Goal: Transaction & Acquisition: Purchase product/service

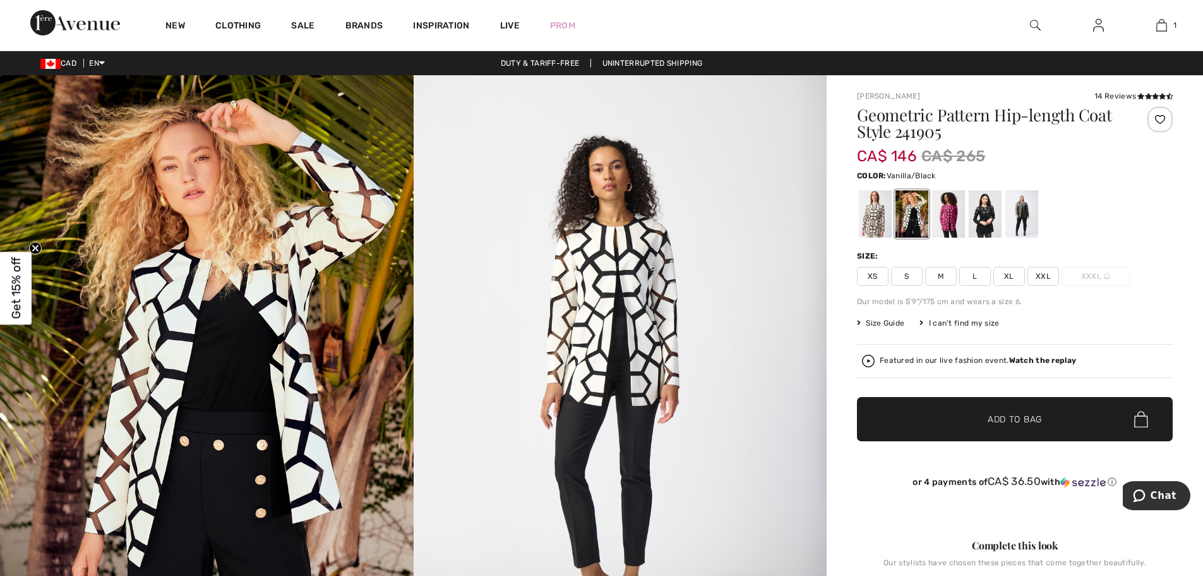
click at [13, 297] on span "Get 15% off" at bounding box center [16, 288] width 15 height 62
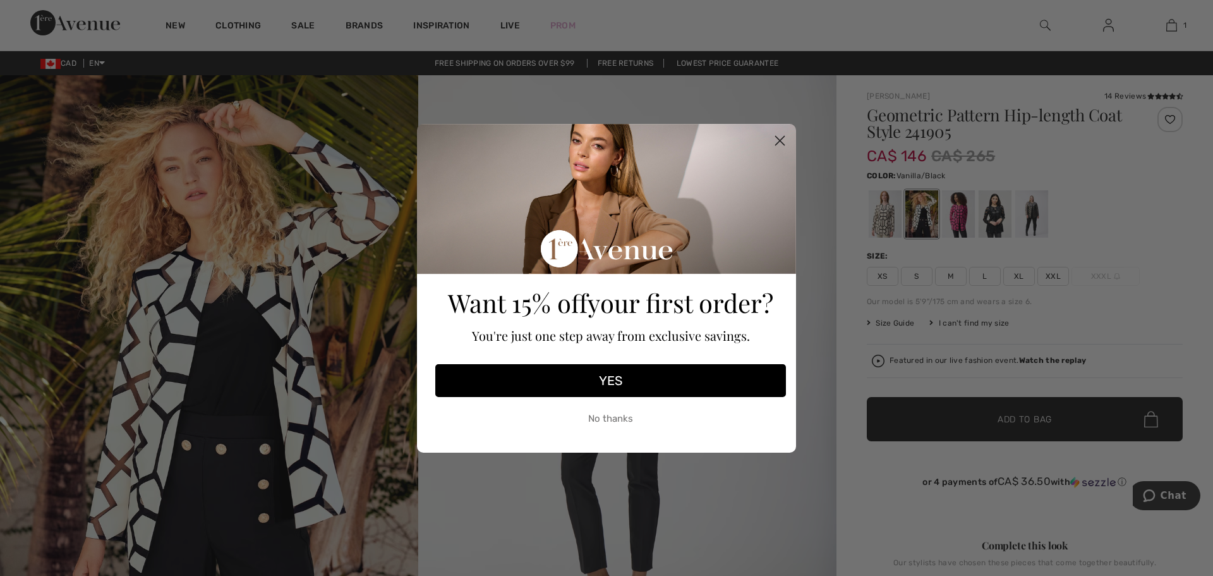
click at [641, 372] on button "YES" at bounding box center [610, 380] width 351 height 33
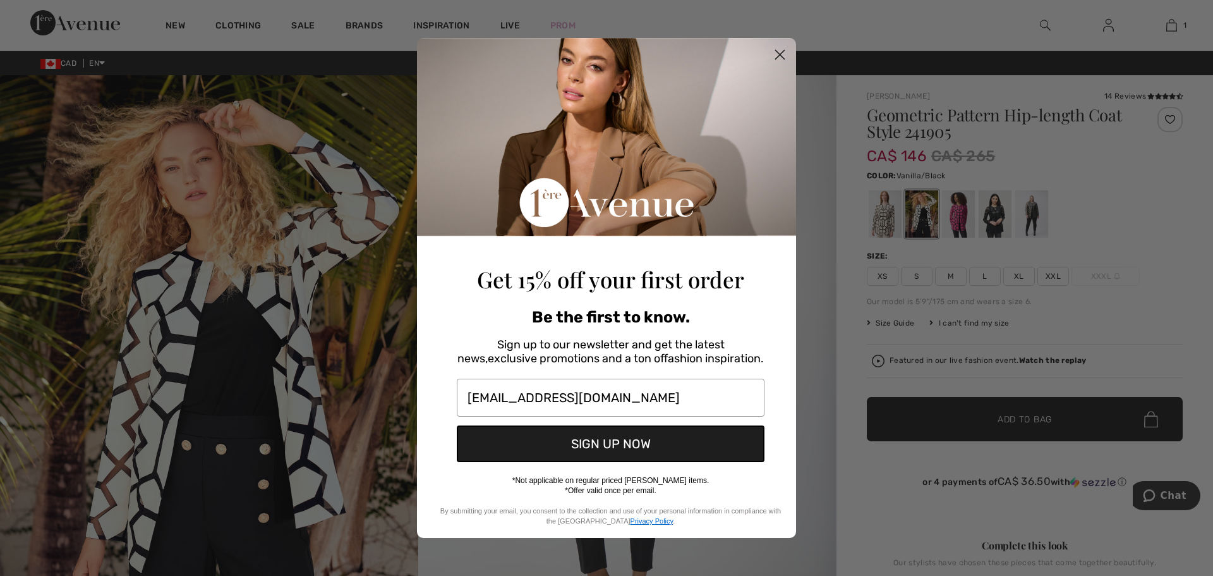
type input "hkott6@hotmail.com"
click at [776, 56] on circle "Close dialog" at bounding box center [779, 54] width 21 height 21
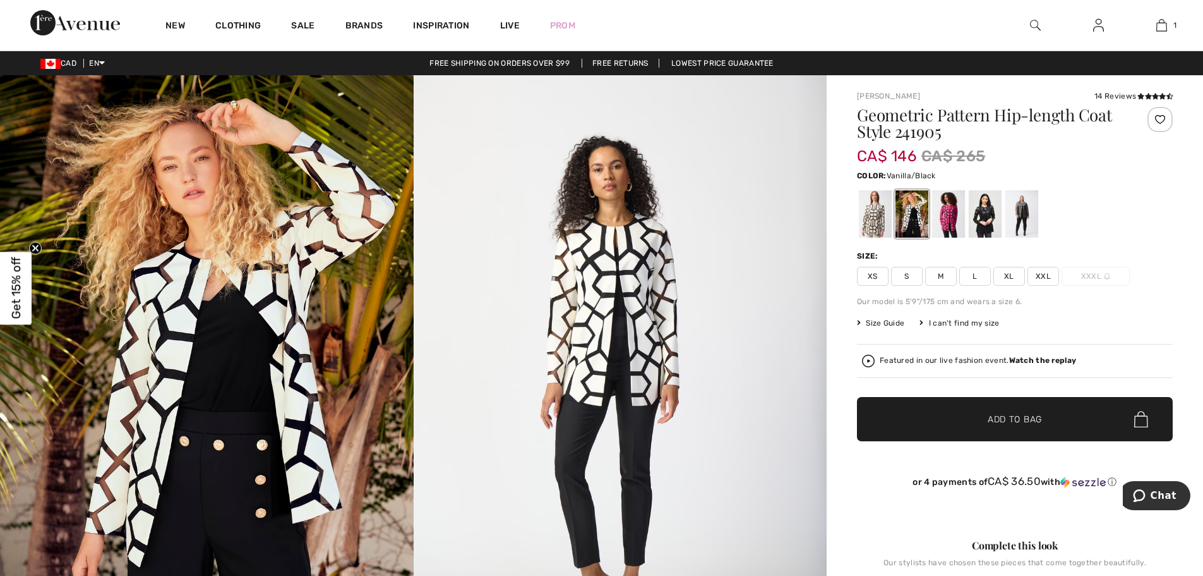
click at [1039, 274] on span "XXL" at bounding box center [1044, 276] width 32 height 19
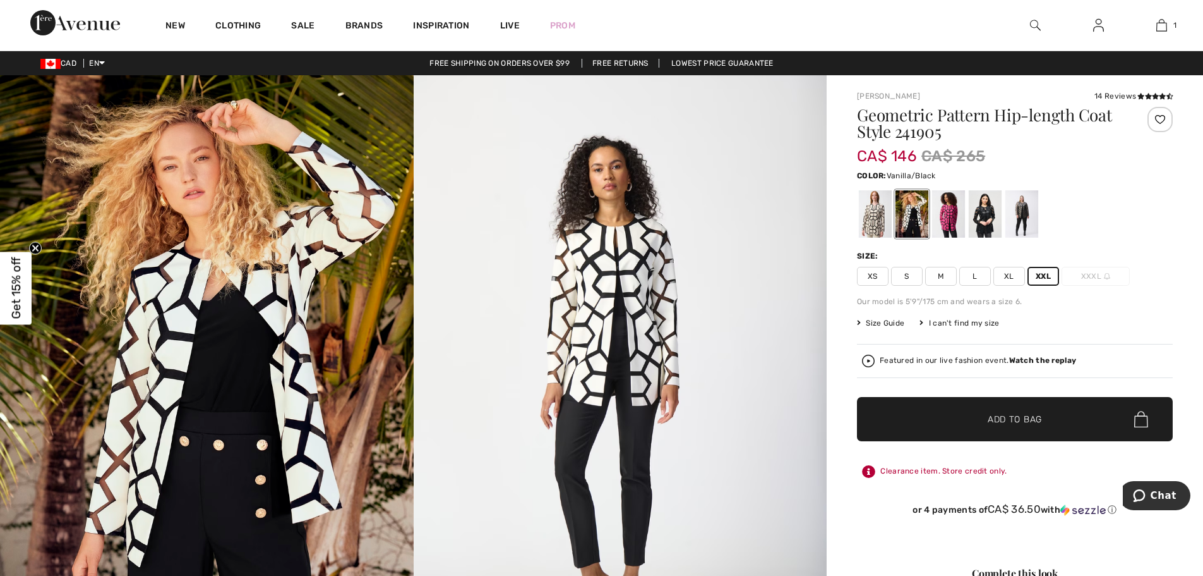
click at [1017, 421] on span "Add to Bag" at bounding box center [1015, 419] width 54 height 13
click at [1161, 25] on img at bounding box center [1162, 25] width 11 height 15
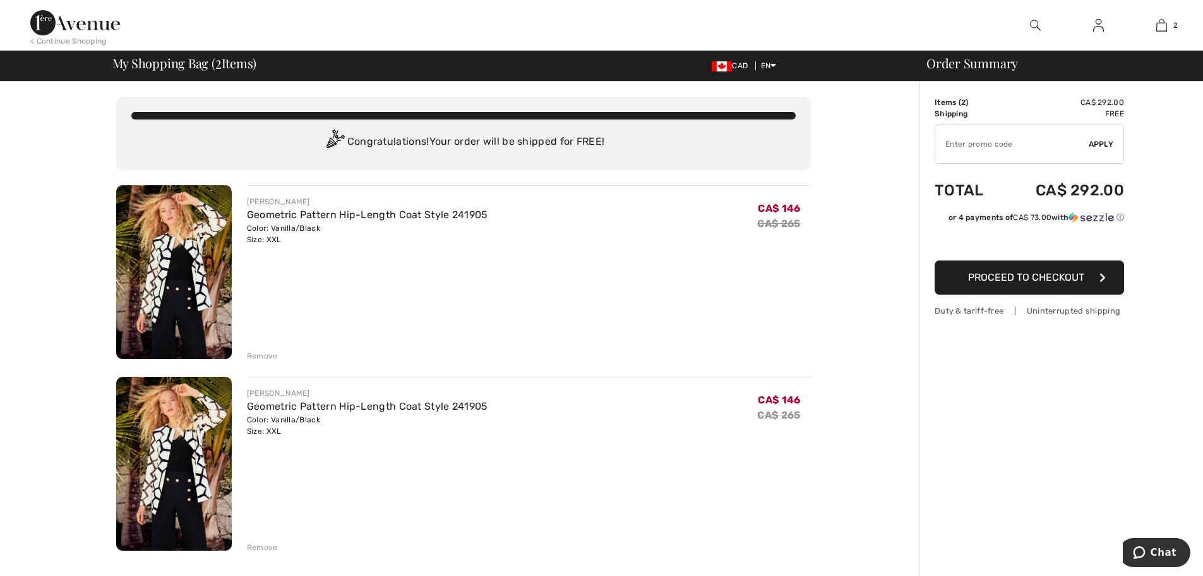
click at [258, 354] on div "Remove" at bounding box center [262, 355] width 31 height 11
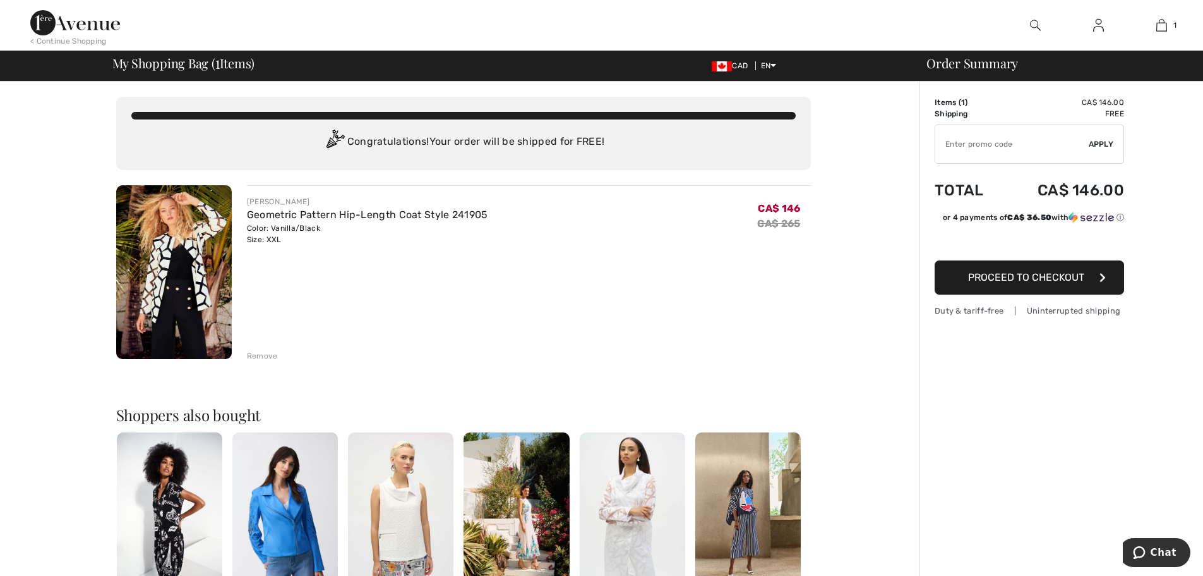
click at [1014, 285] on button "Proceed to Checkout" at bounding box center [1030, 277] width 190 height 34
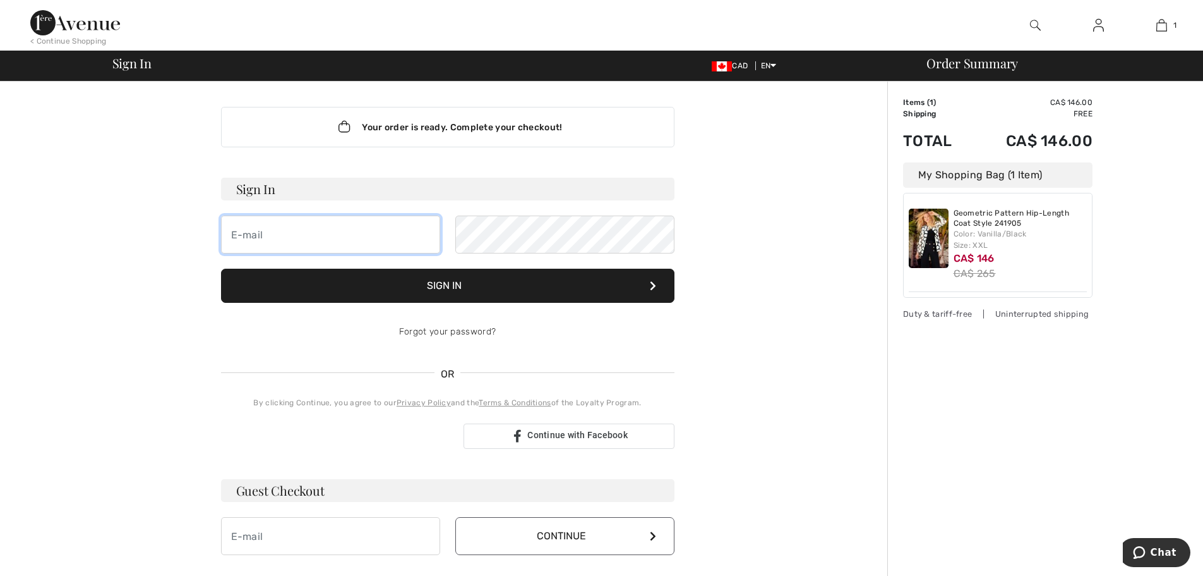
click at [252, 237] on input "email" at bounding box center [330, 234] width 219 height 38
type input "h"
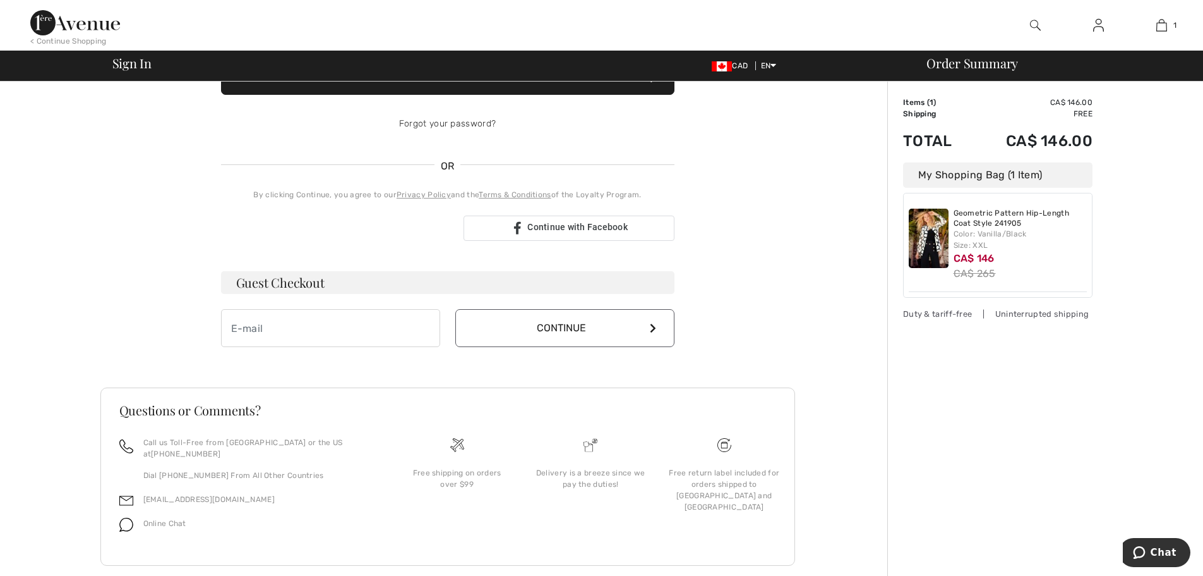
scroll to position [218, 0]
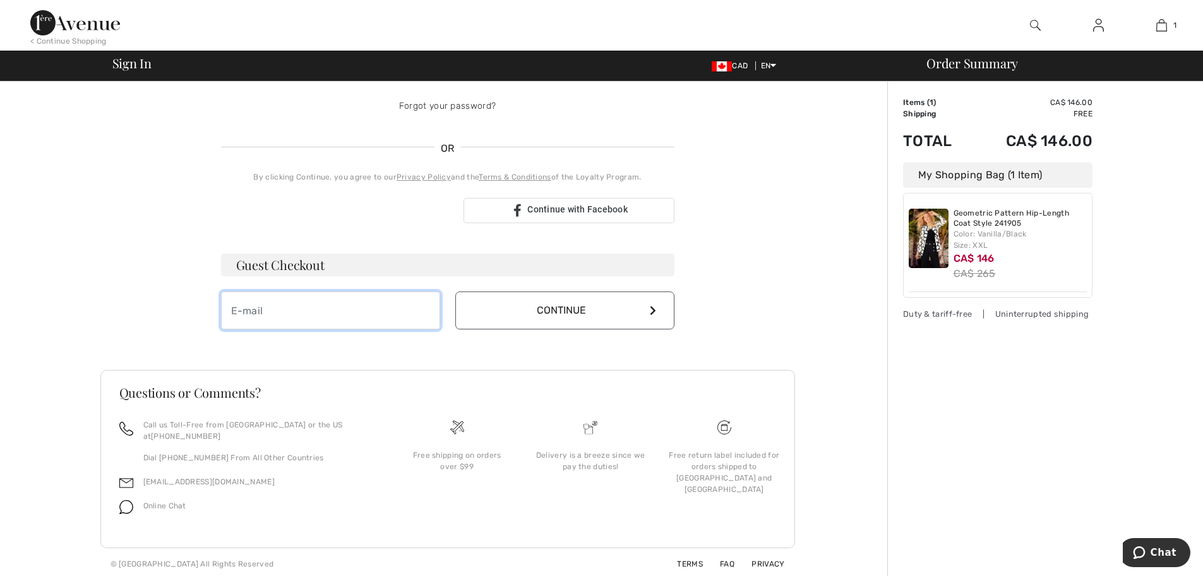
click at [237, 327] on input "email" at bounding box center [330, 310] width 219 height 38
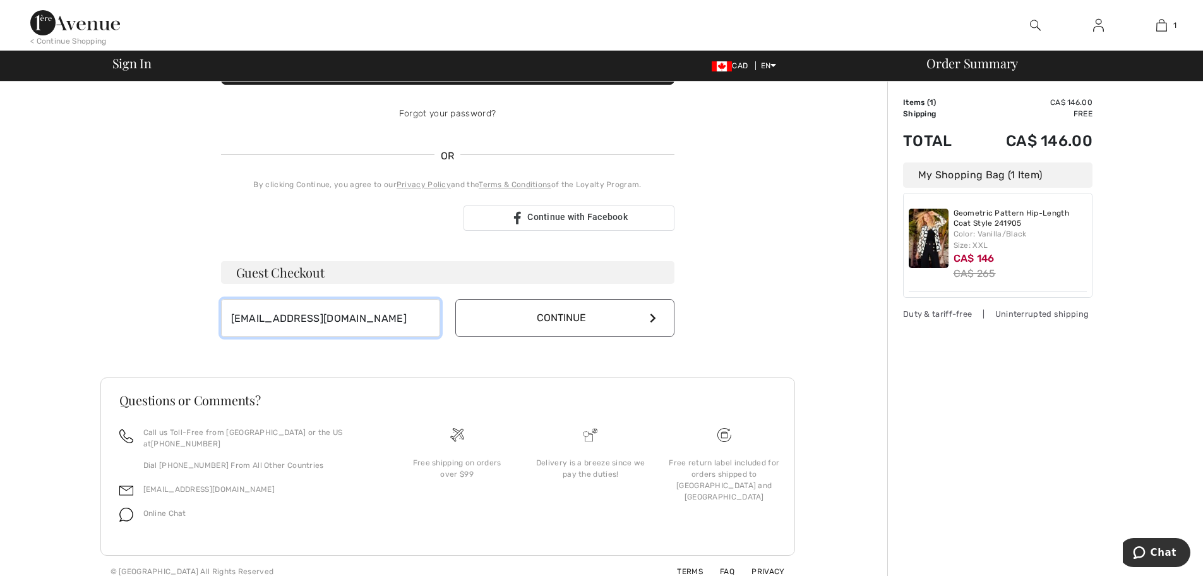
type input "hkott6@gmail.com"
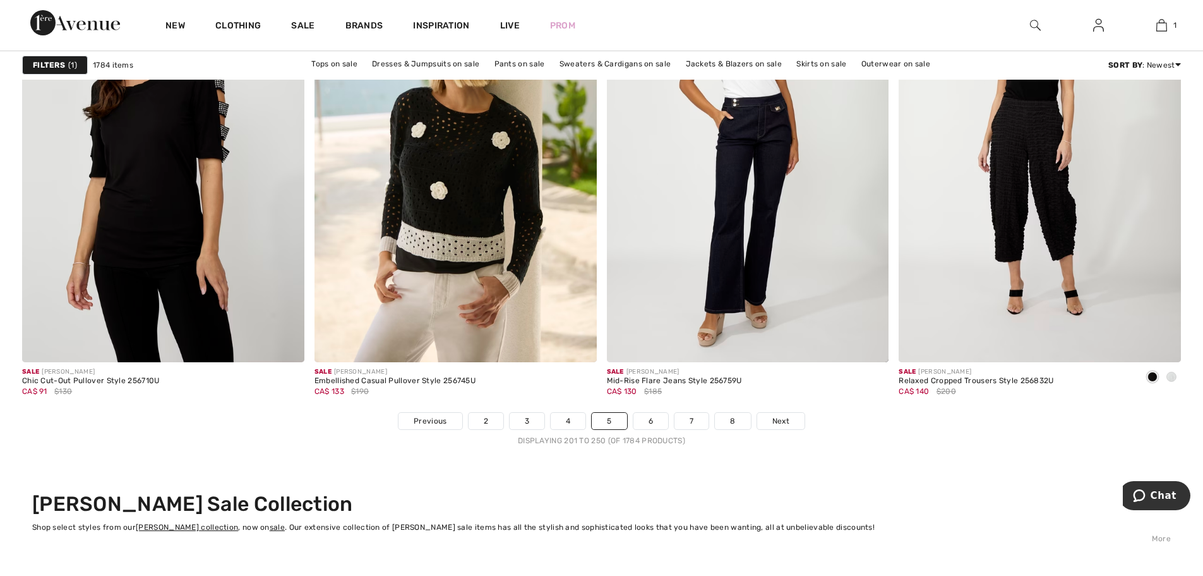
scroll to position [7202, 0]
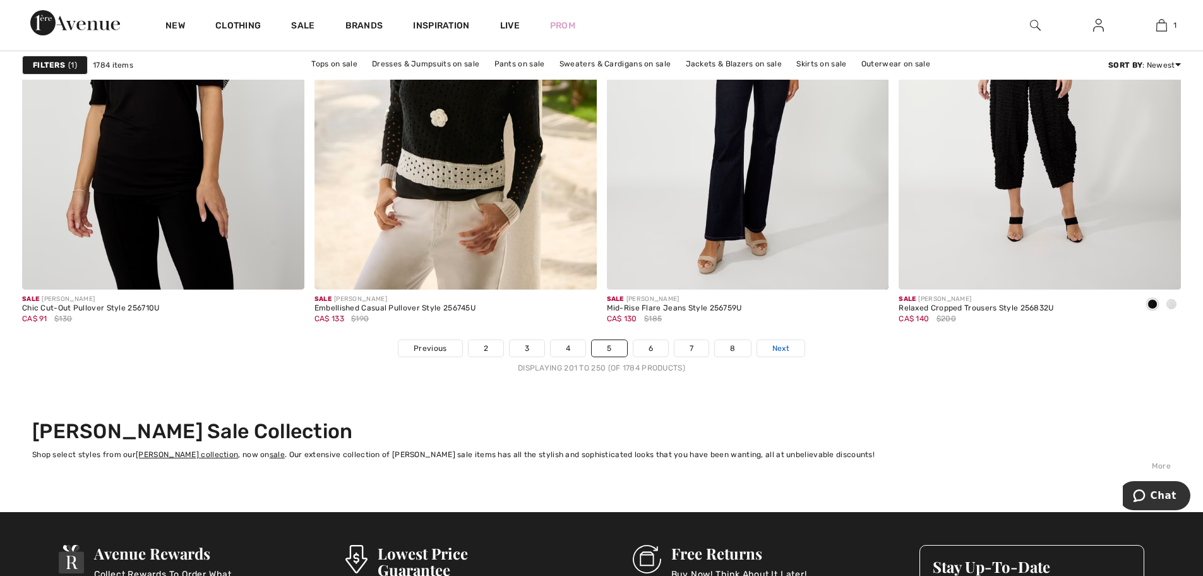
click at [788, 346] on span "Next" at bounding box center [781, 347] width 17 height 11
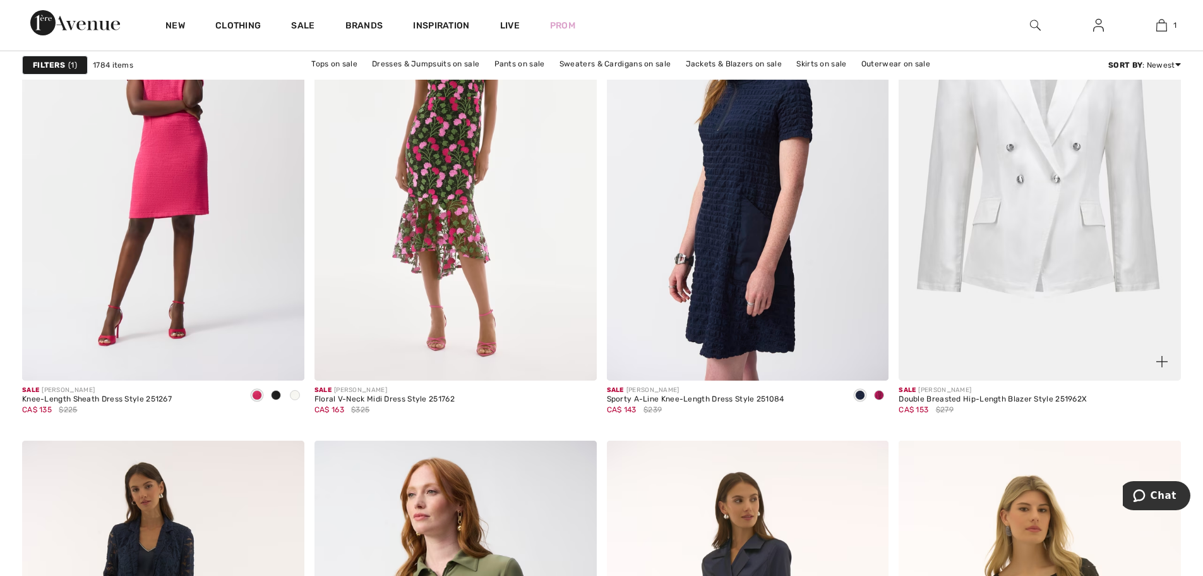
scroll to position [6633, 0]
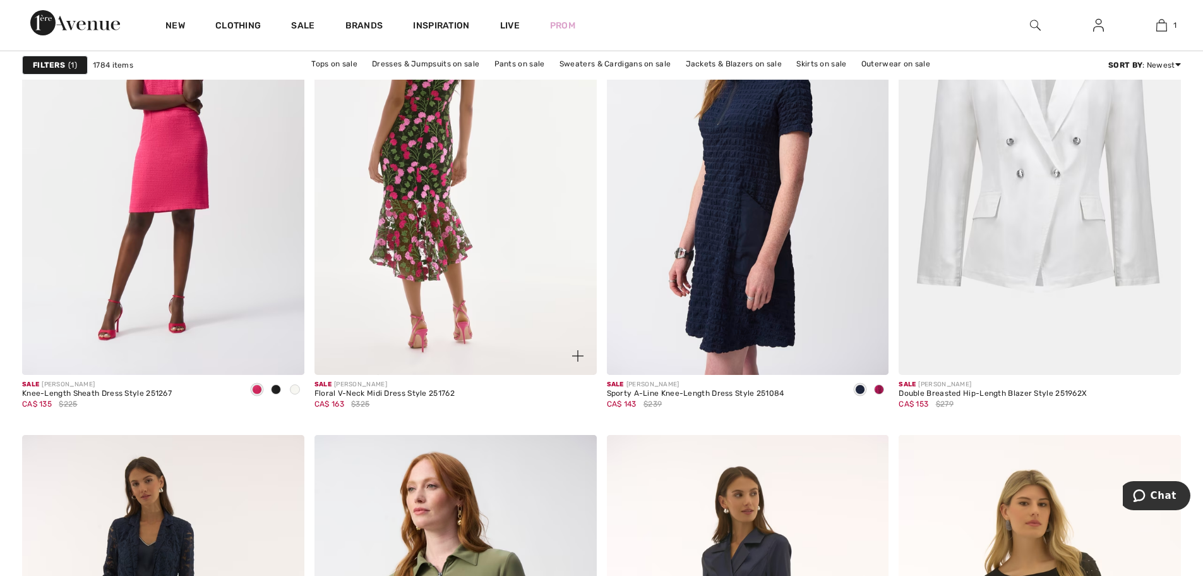
click at [413, 234] on img at bounding box center [456, 162] width 282 height 423
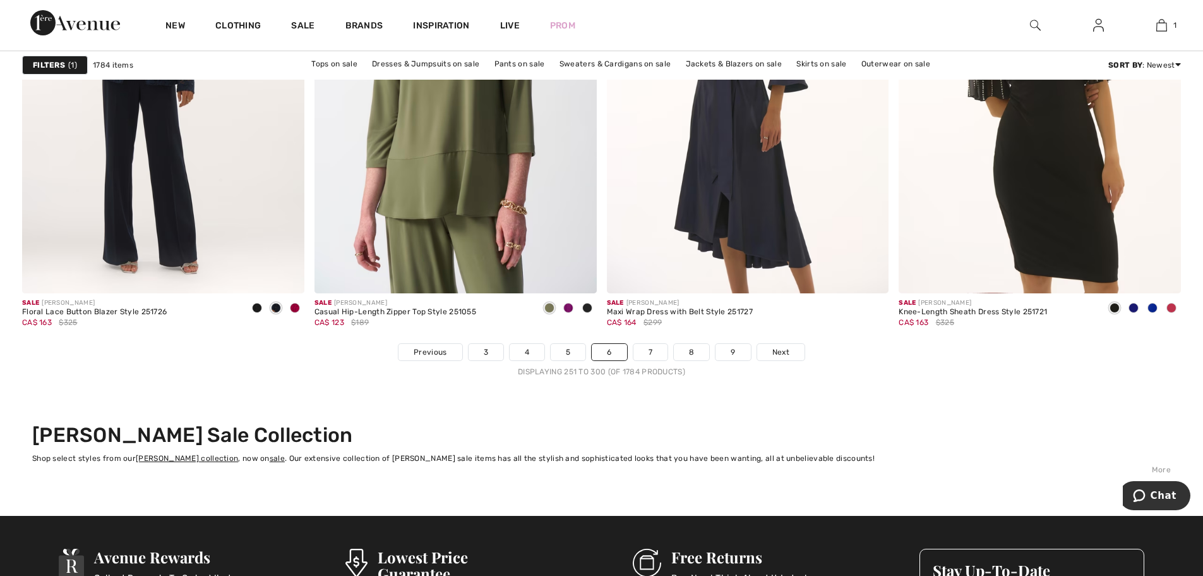
scroll to position [7265, 0]
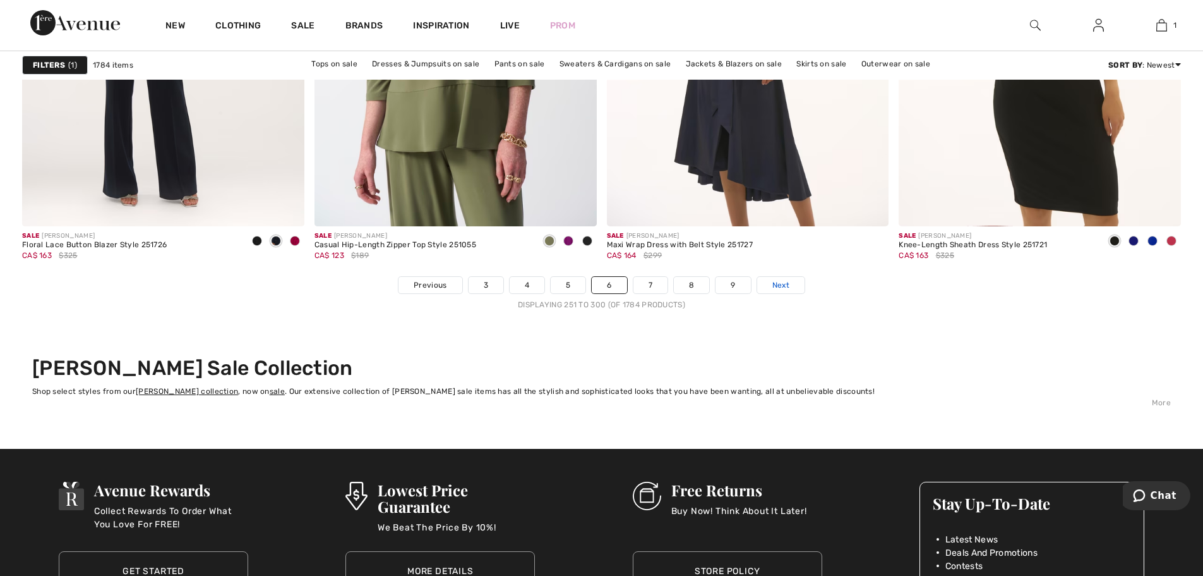
click at [787, 279] on span "Next" at bounding box center [781, 284] width 17 height 11
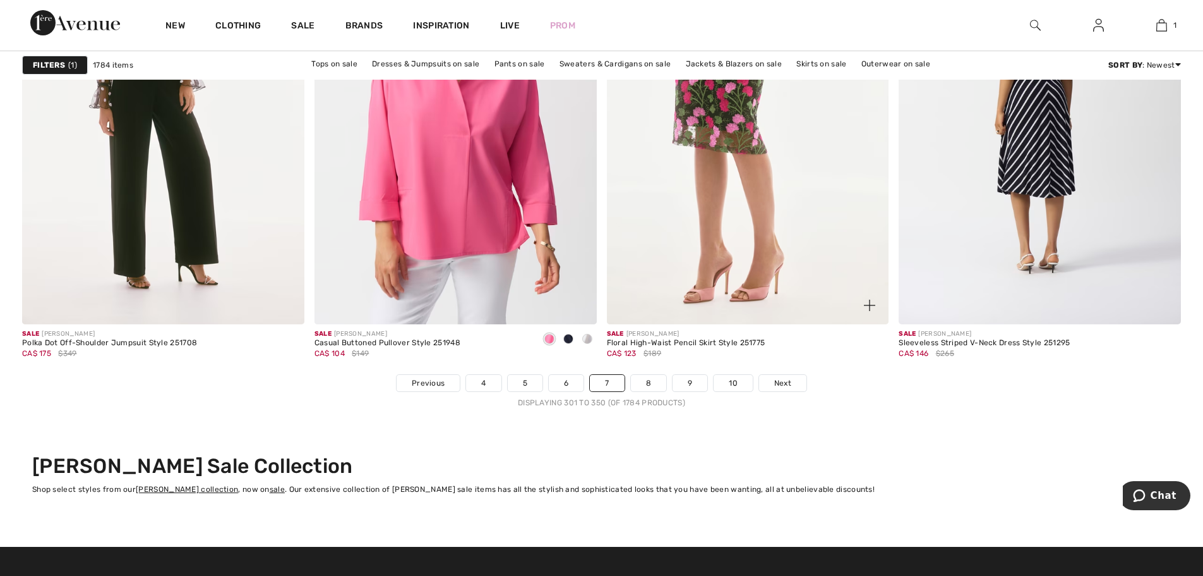
scroll to position [7202, 0]
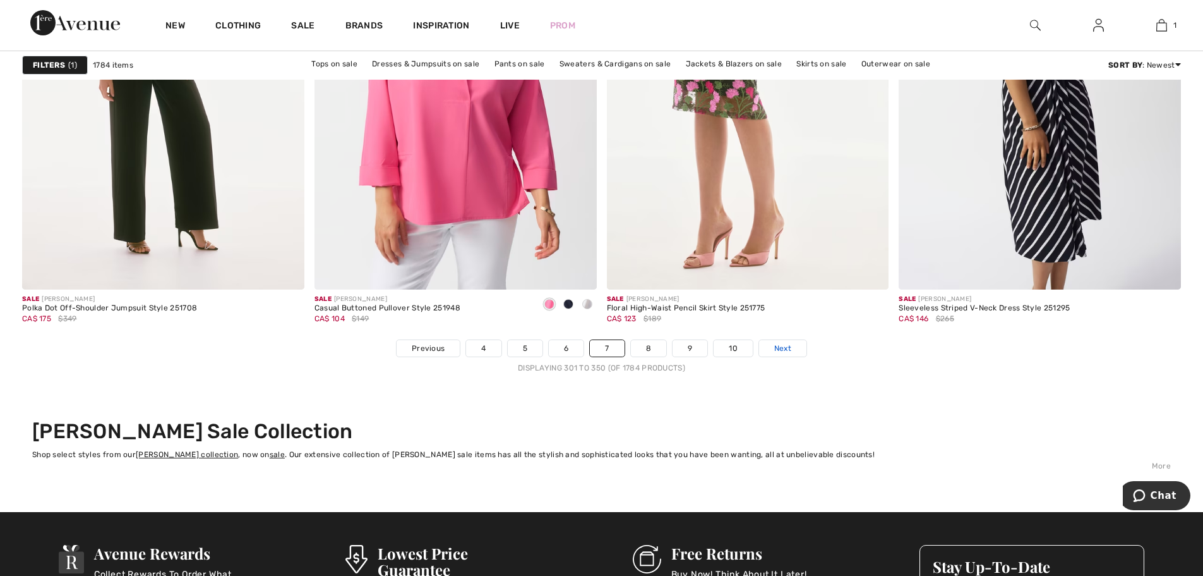
click at [779, 345] on span "Next" at bounding box center [783, 347] width 17 height 11
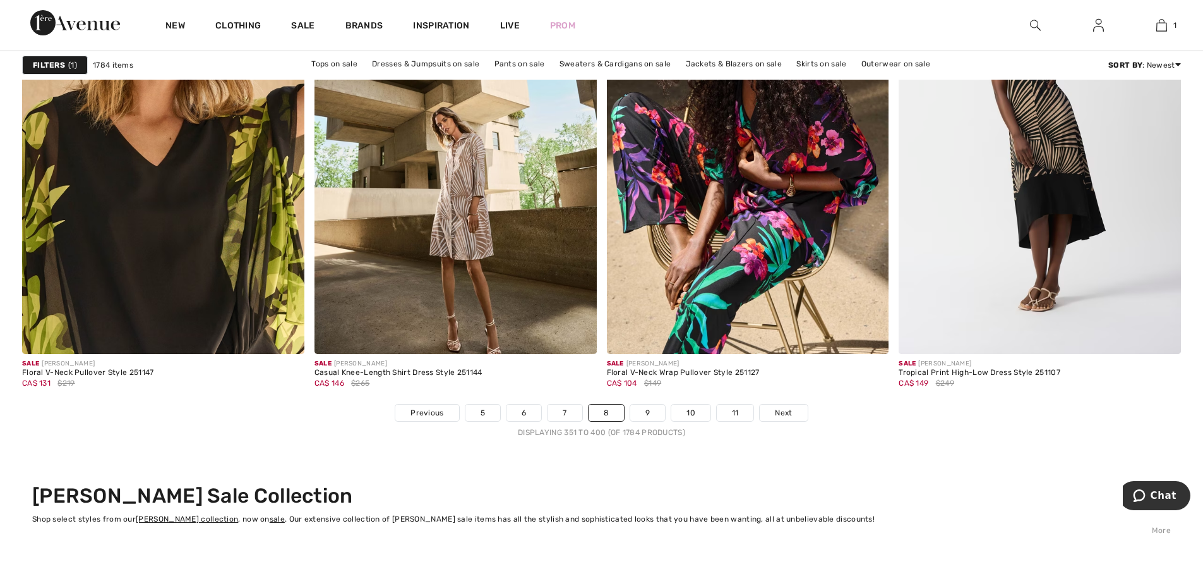
scroll to position [7139, 0]
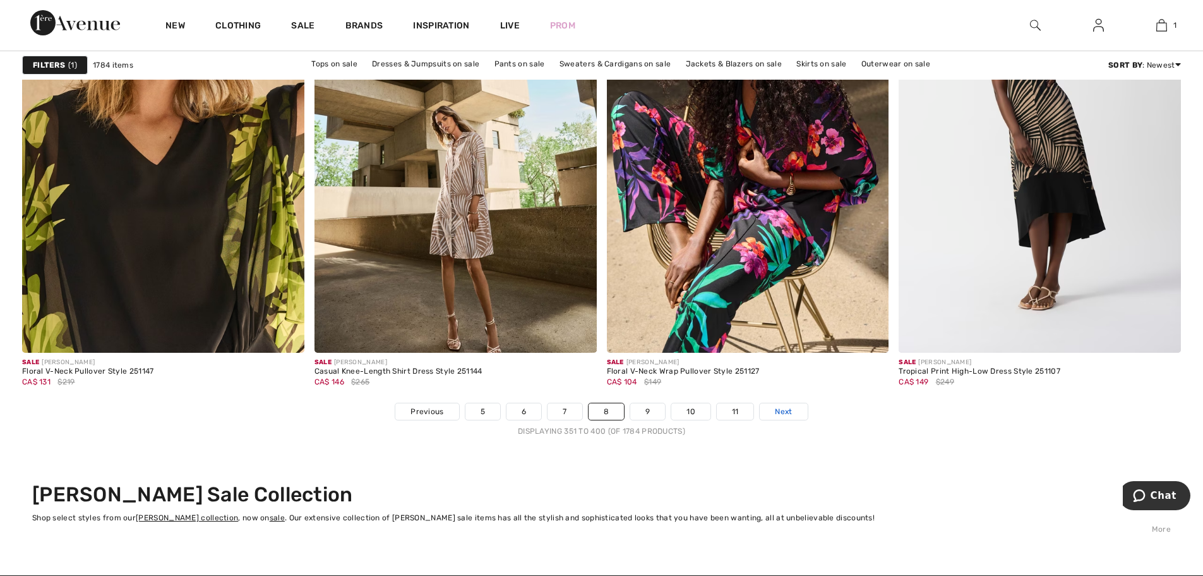
click at [783, 411] on span "Next" at bounding box center [783, 411] width 17 height 11
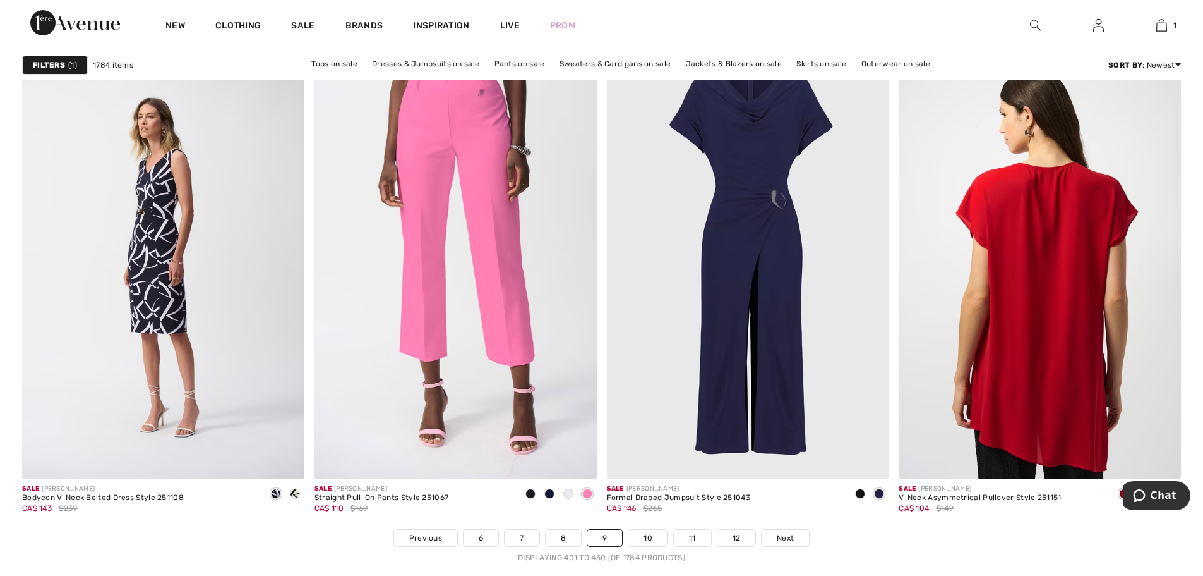
scroll to position [7265, 0]
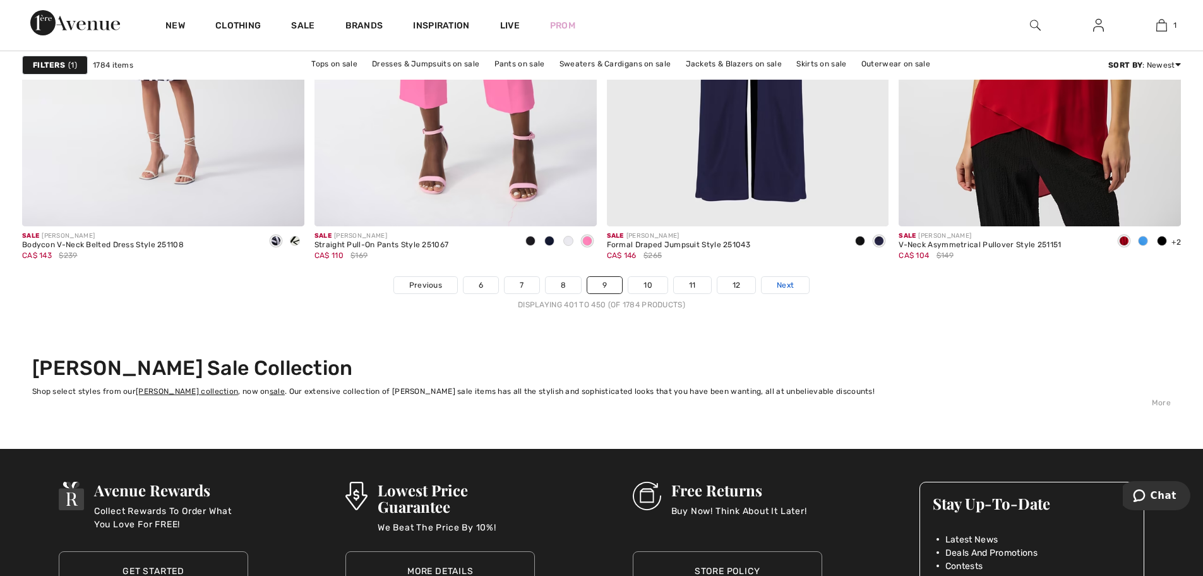
click at [785, 282] on span "Next" at bounding box center [785, 284] width 17 height 11
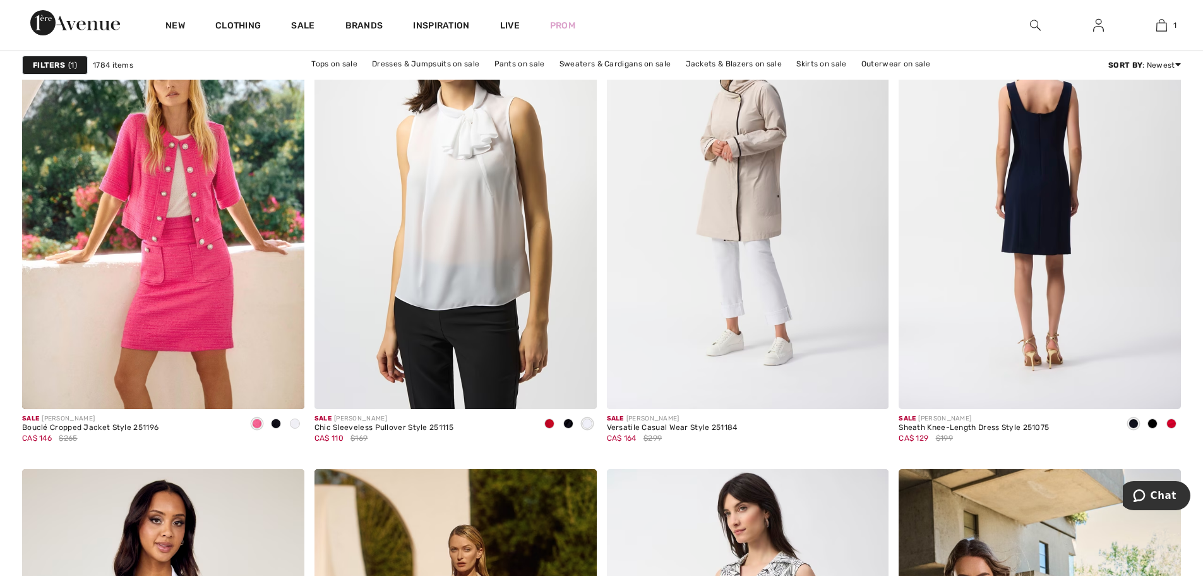
scroll to position [2337, 0]
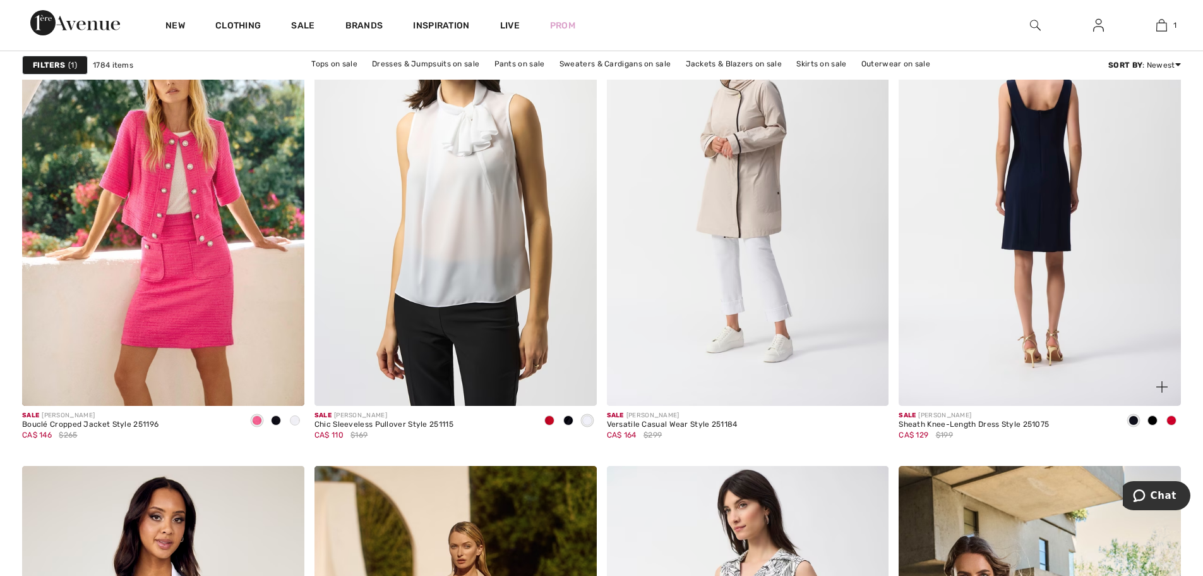
click at [1035, 219] on img at bounding box center [1040, 193] width 282 height 423
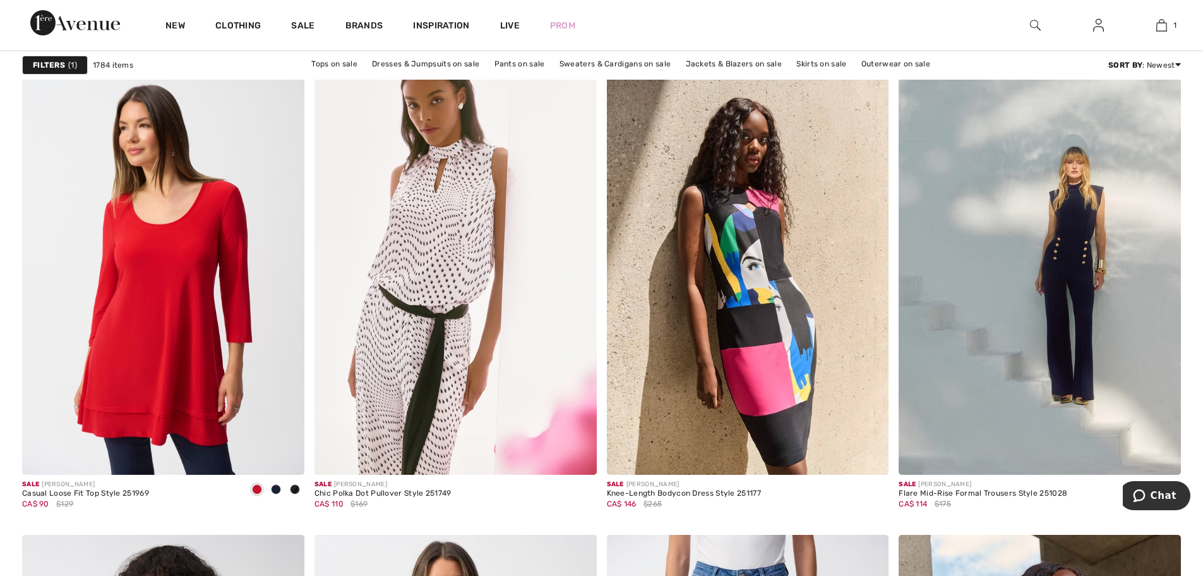
scroll to position [6507, 0]
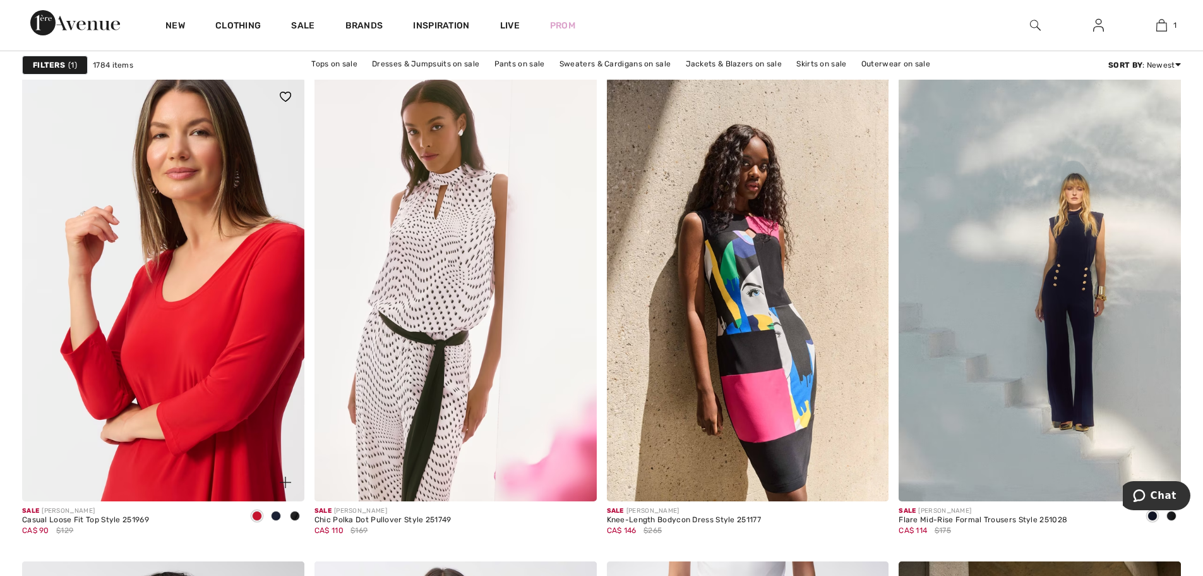
click at [219, 335] on img at bounding box center [163, 289] width 282 height 423
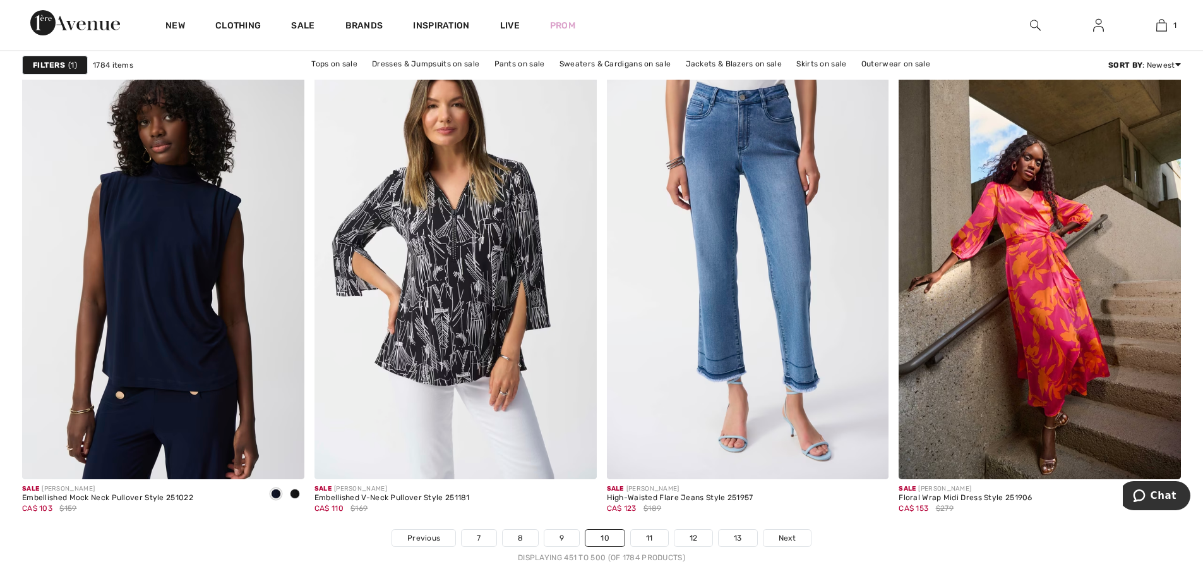
scroll to position [7265, 0]
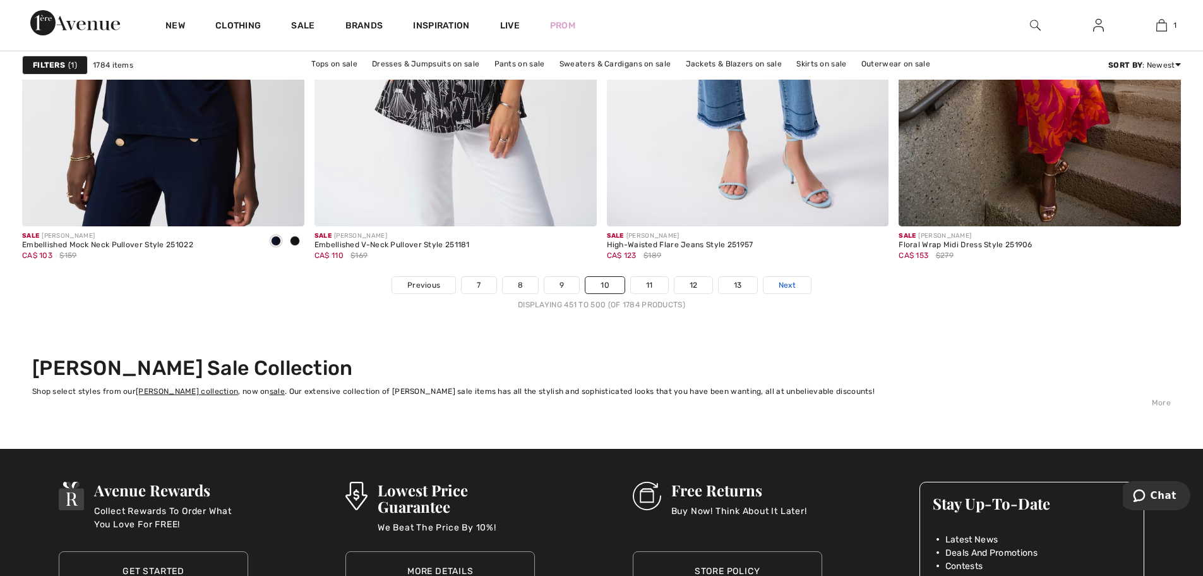
click at [786, 279] on link "Next" at bounding box center [787, 285] width 47 height 16
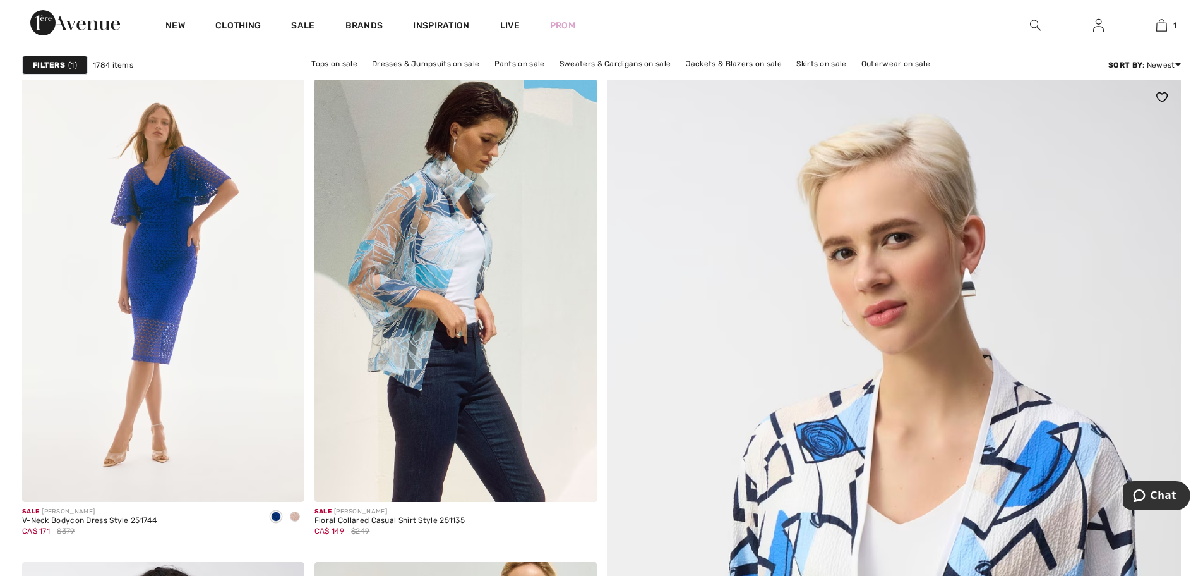
scroll to position [63, 0]
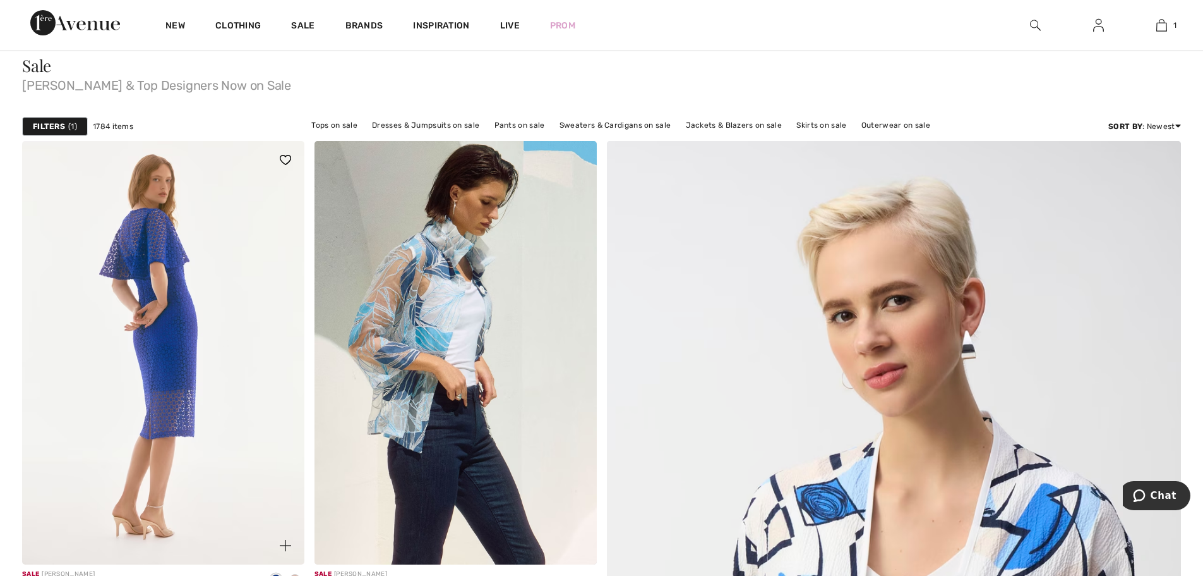
click at [195, 291] on img at bounding box center [163, 352] width 282 height 423
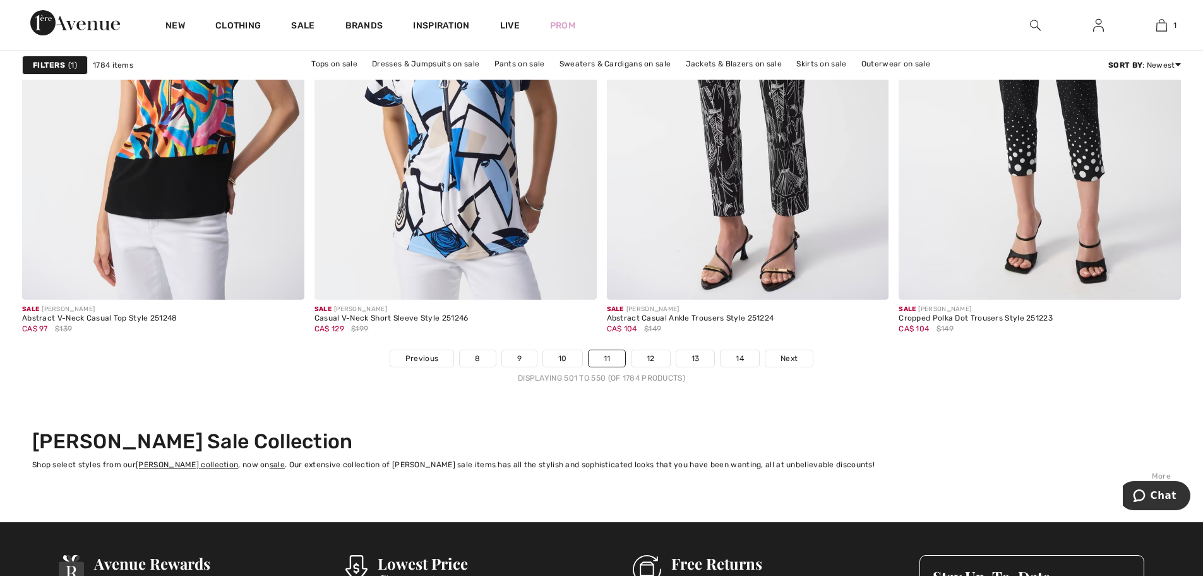
scroll to position [7202, 0]
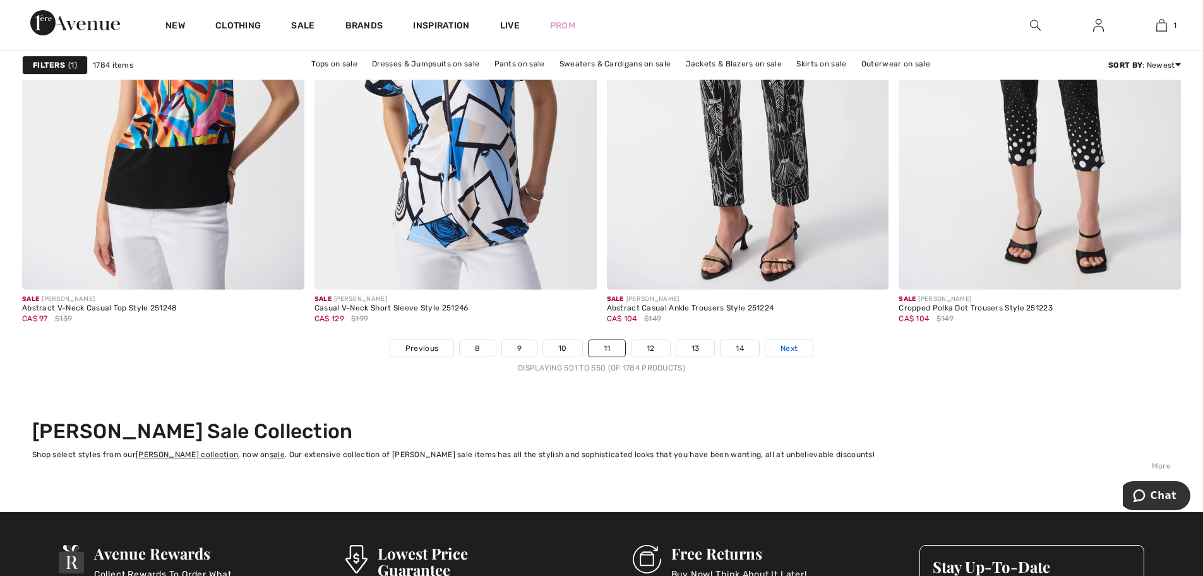
click at [790, 344] on span "Next" at bounding box center [789, 347] width 17 height 11
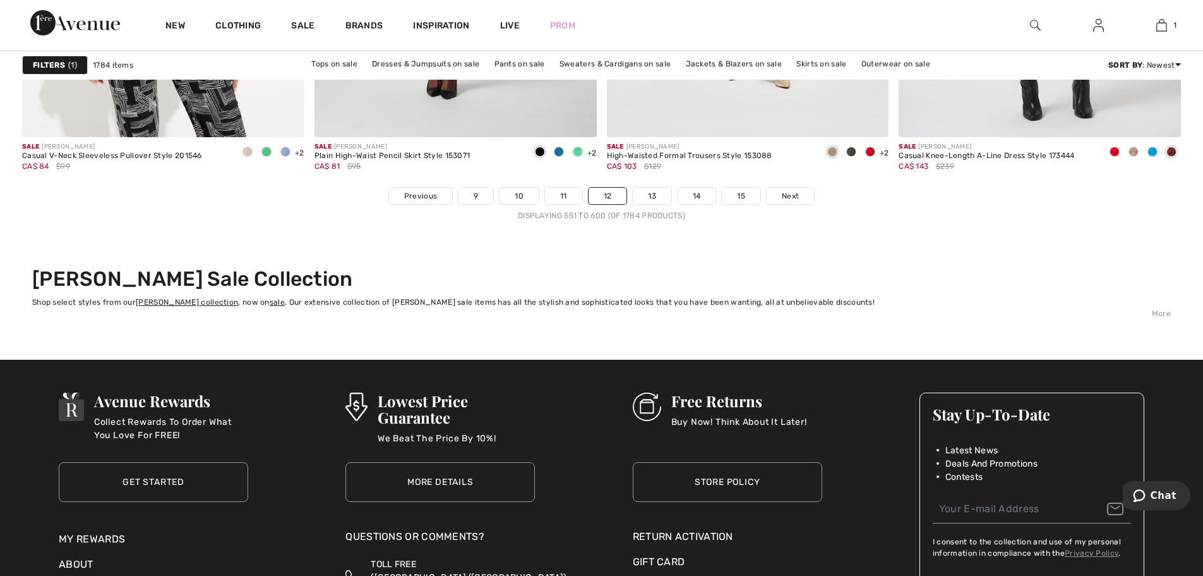
scroll to position [7391, 0]
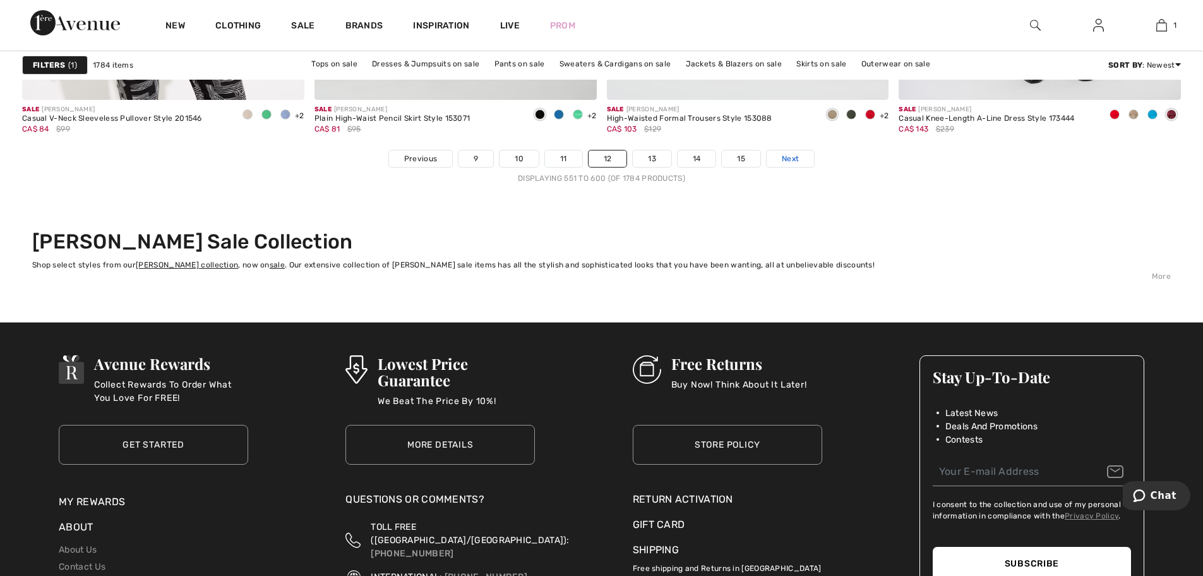
click at [787, 161] on span "Next" at bounding box center [790, 158] width 17 height 11
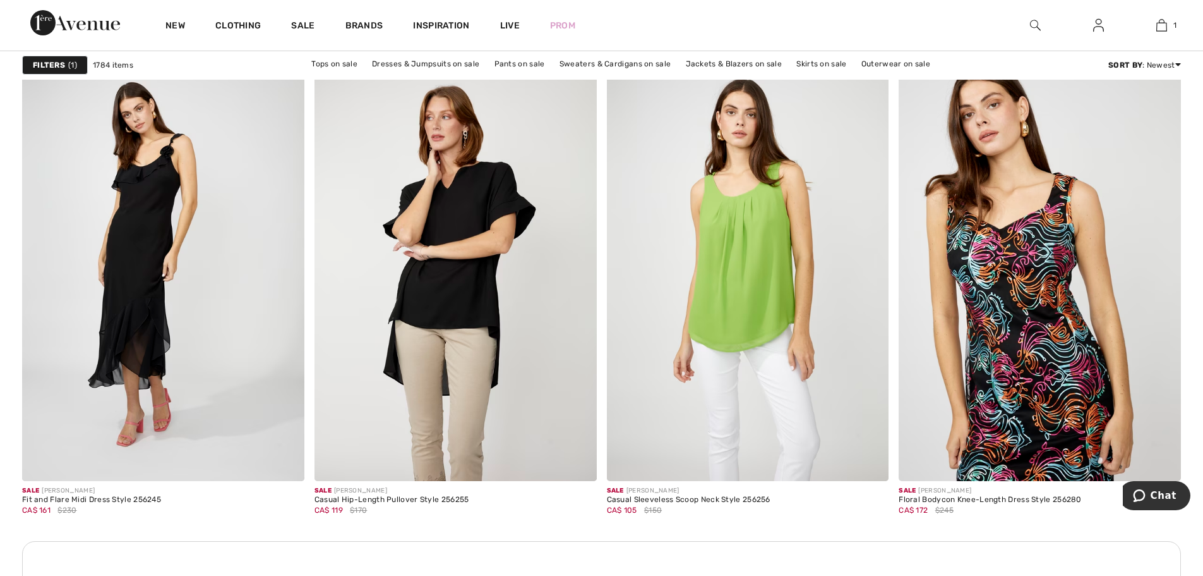
scroll to position [3222, 0]
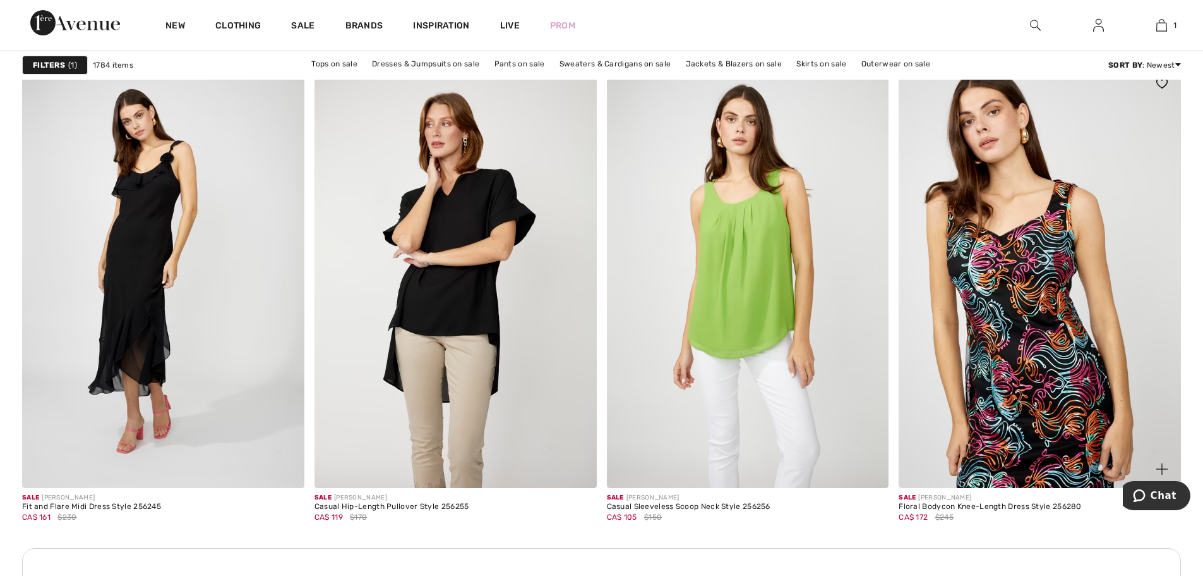
click at [998, 292] on img at bounding box center [1040, 275] width 282 height 423
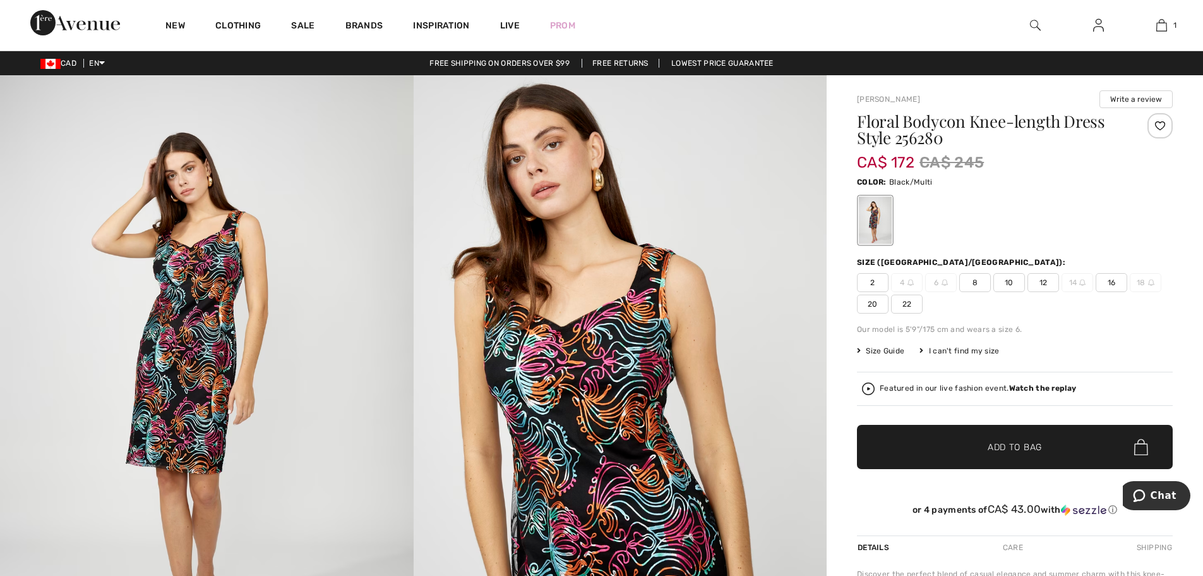
click at [907, 303] on span "22" at bounding box center [907, 303] width 32 height 19
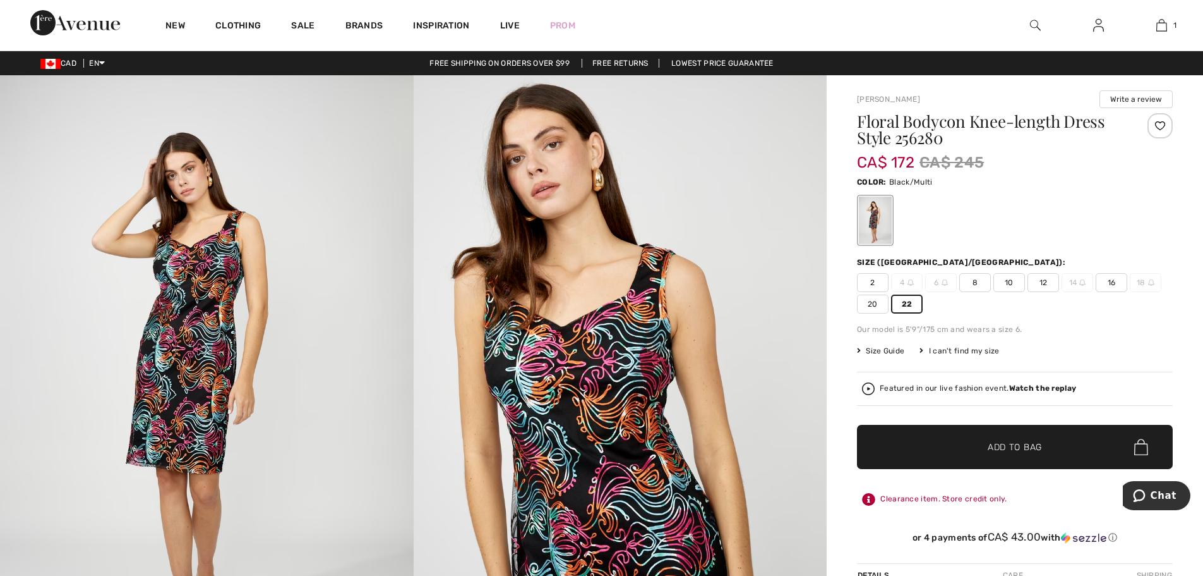
click at [888, 350] on span "Size Guide" at bounding box center [880, 350] width 47 height 11
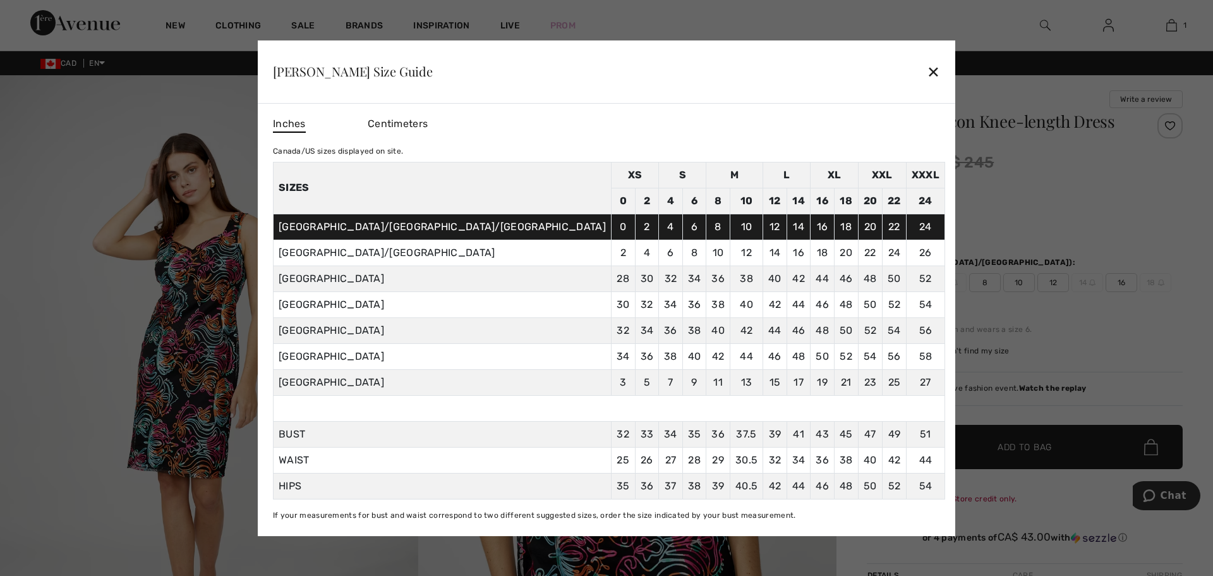
click at [927, 73] on div "✕" at bounding box center [933, 71] width 13 height 27
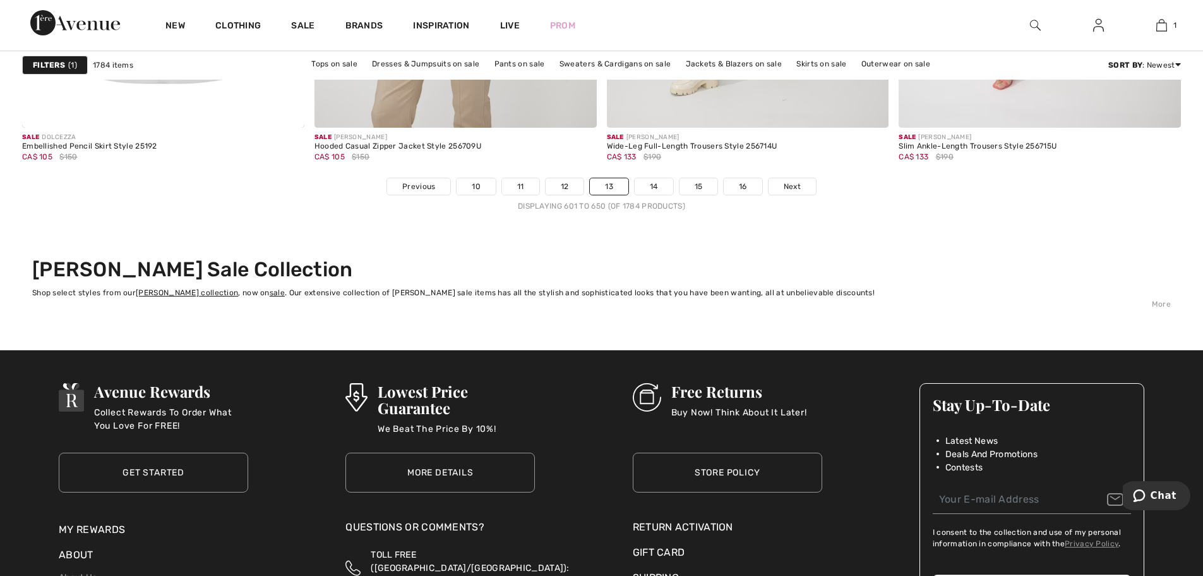
scroll to position [7391, 0]
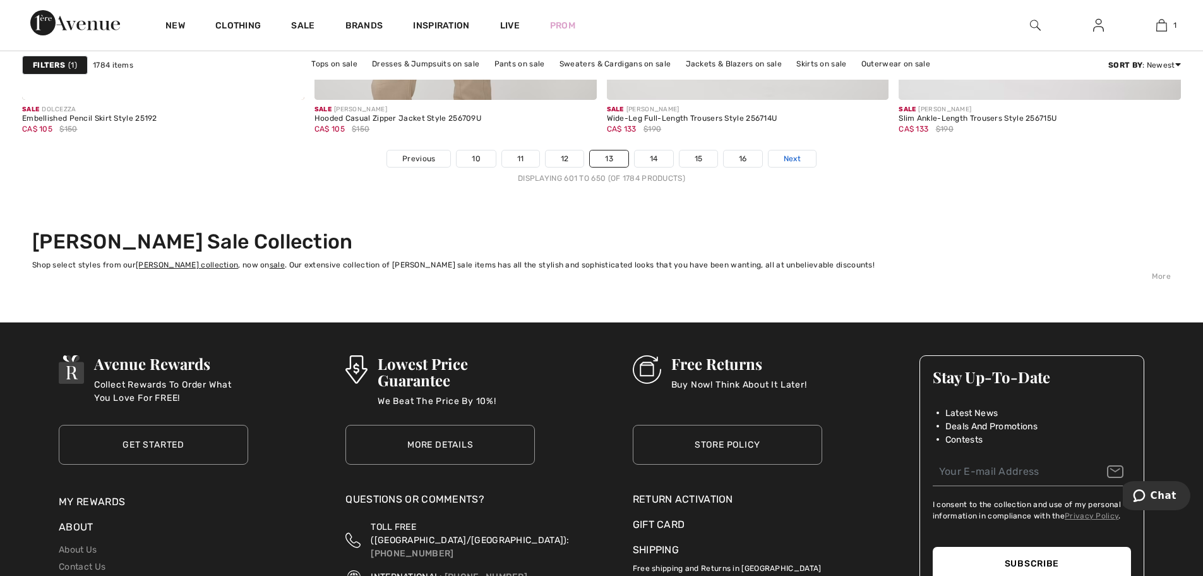
click at [789, 158] on span "Next" at bounding box center [792, 158] width 17 height 11
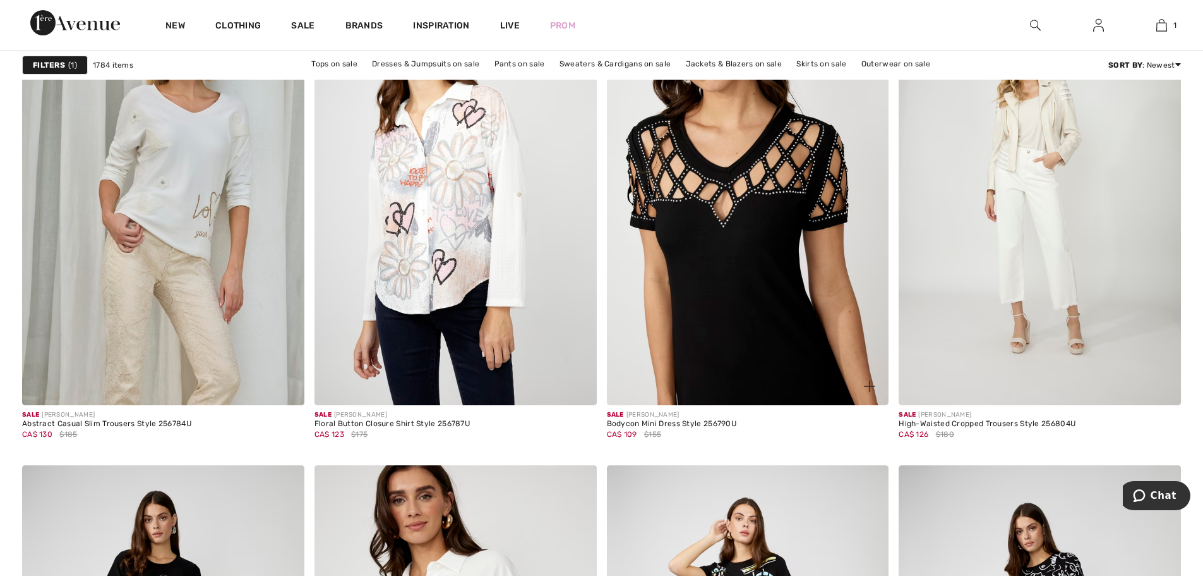
scroll to position [2337, 0]
click at [722, 286] on img at bounding box center [748, 193] width 282 height 423
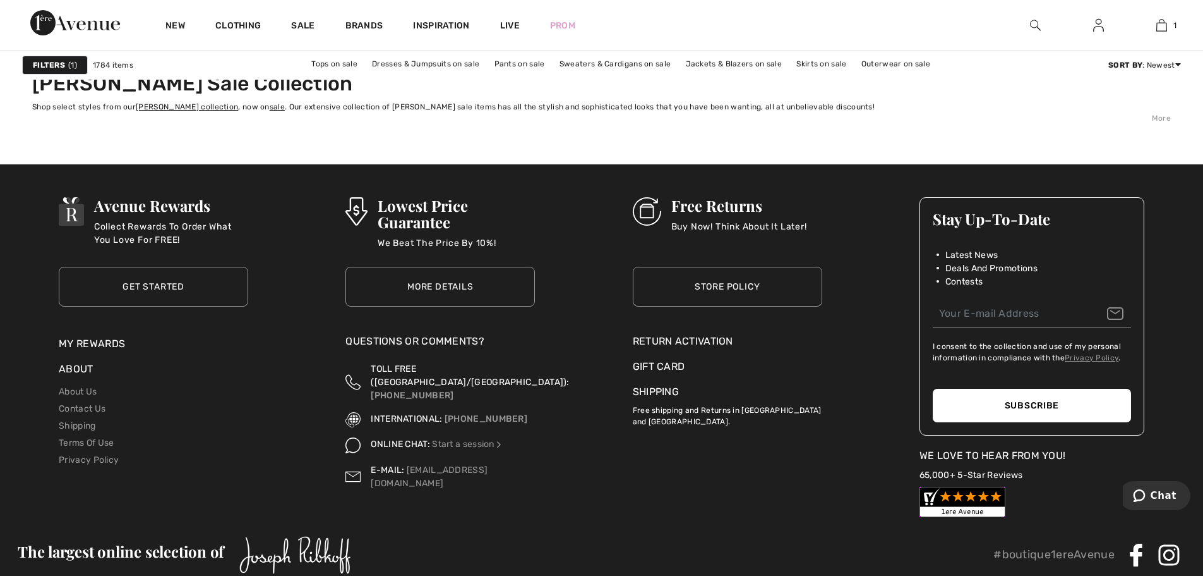
scroll to position [7581, 0]
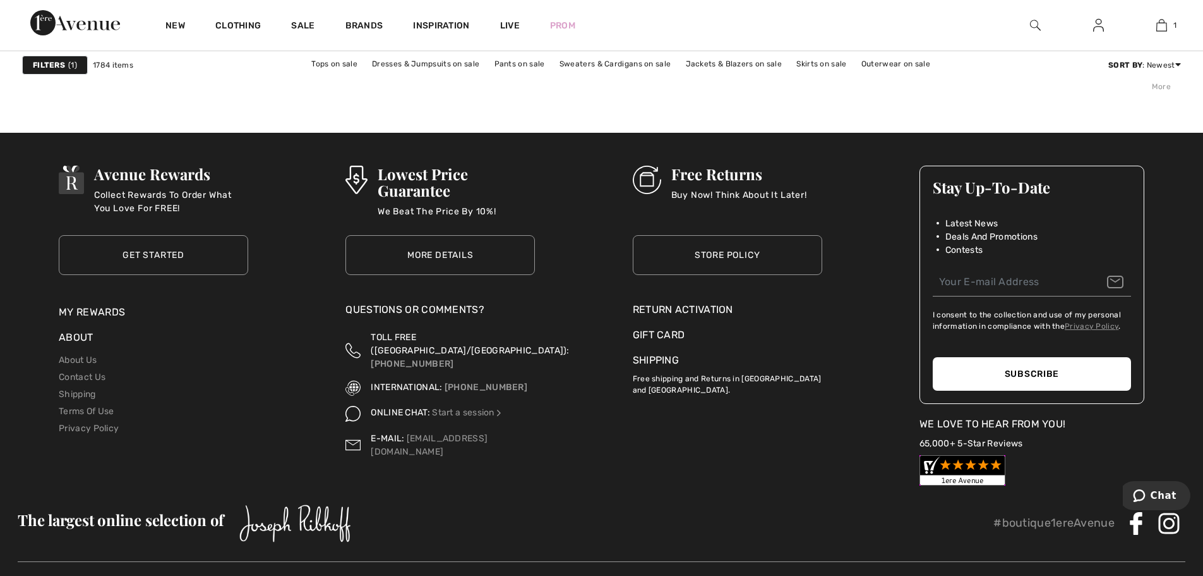
click at [711, 303] on div "Return Activation" at bounding box center [728, 309] width 190 height 15
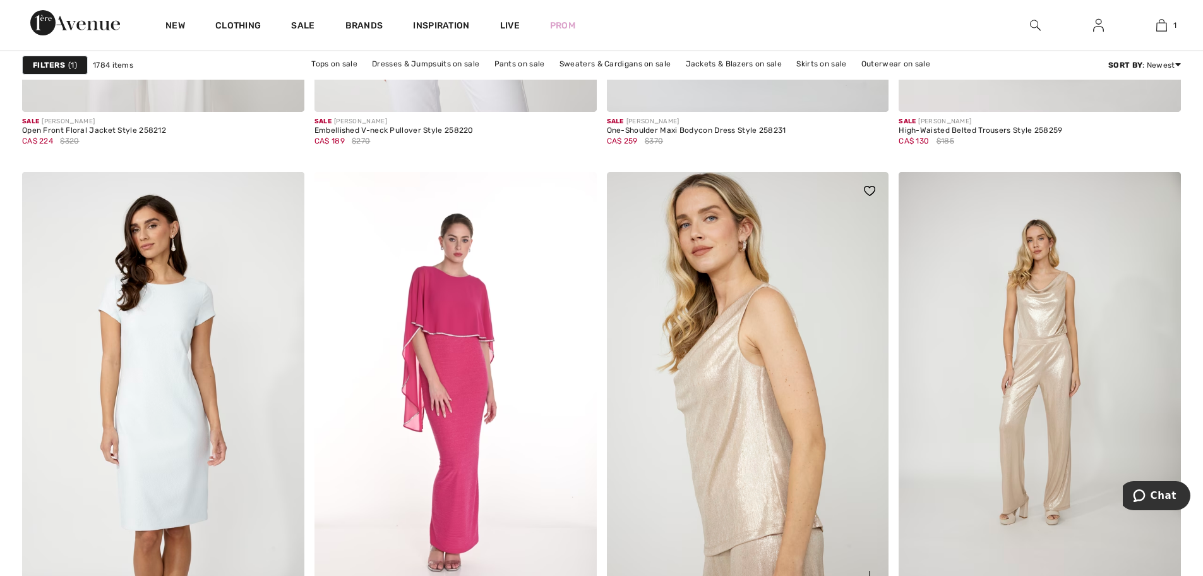
scroll to position [6697, 0]
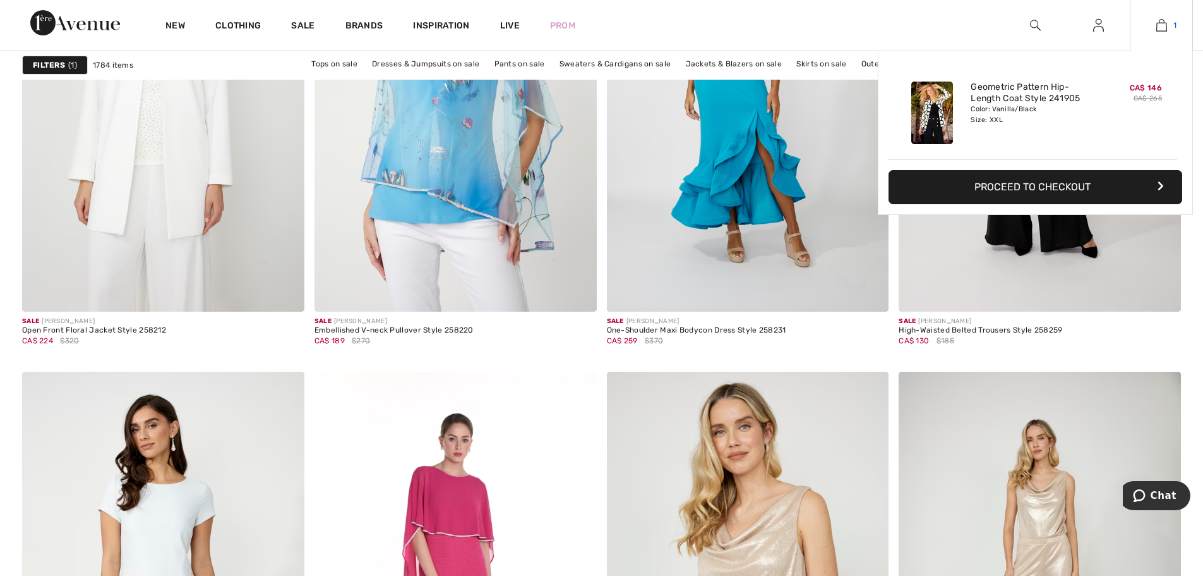
click at [1164, 23] on img at bounding box center [1162, 25] width 11 height 15
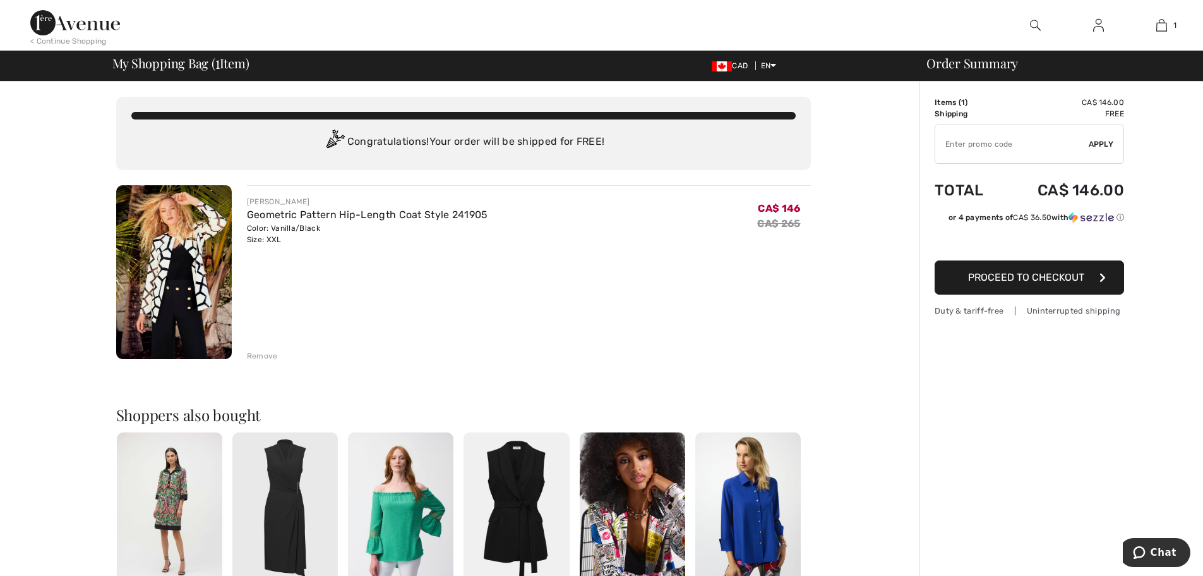
click at [160, 280] on img at bounding box center [174, 272] width 116 height 174
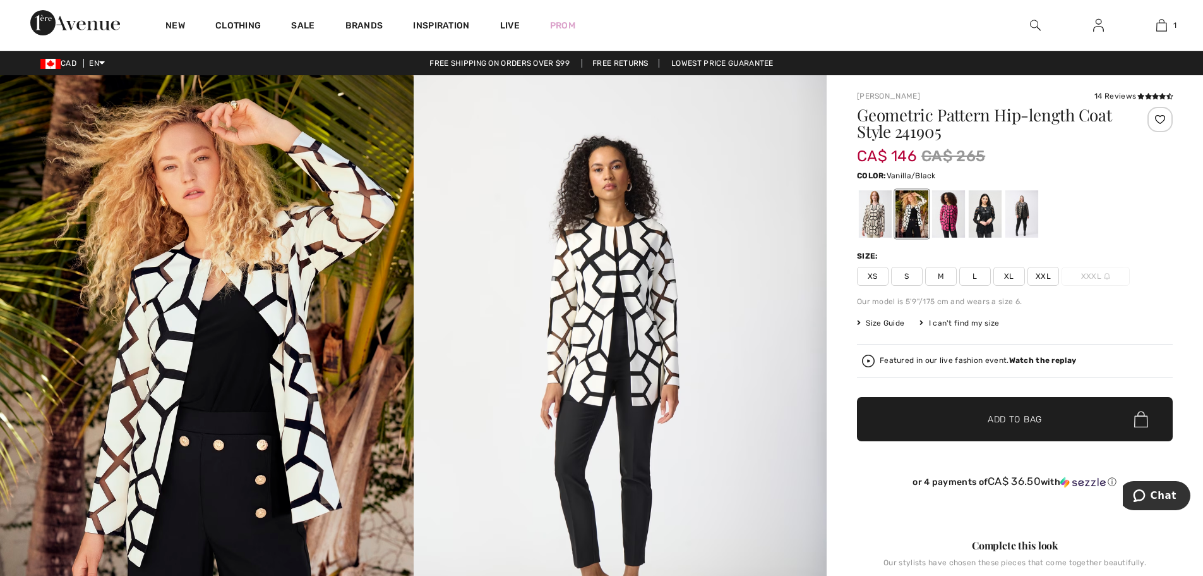
click at [1038, 274] on span "XXL" at bounding box center [1044, 276] width 32 height 19
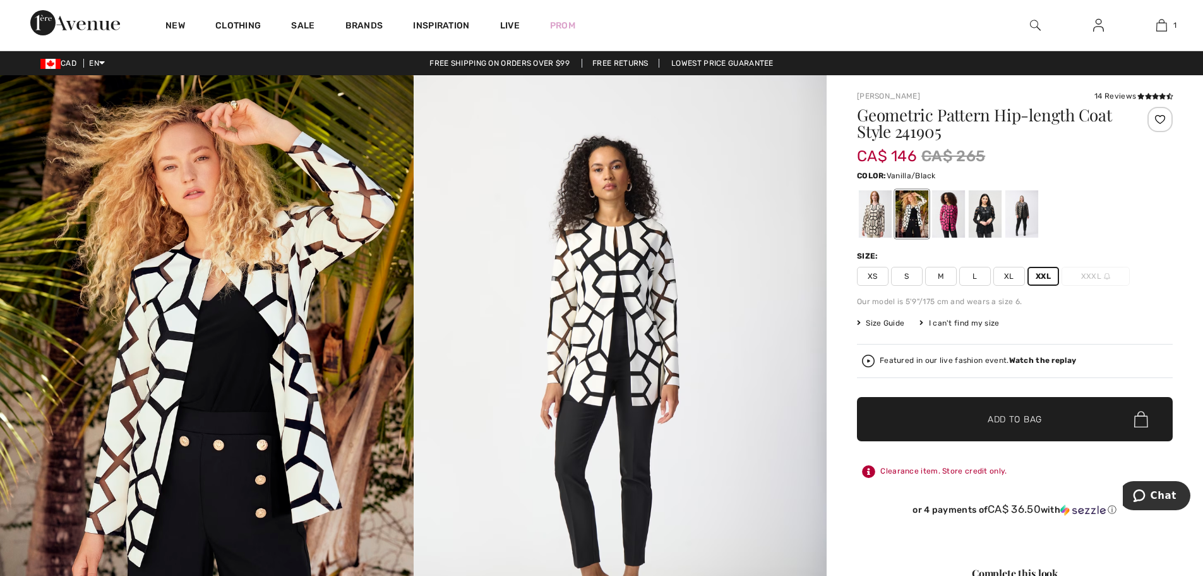
click at [876, 320] on span "Size Guide" at bounding box center [880, 322] width 47 height 11
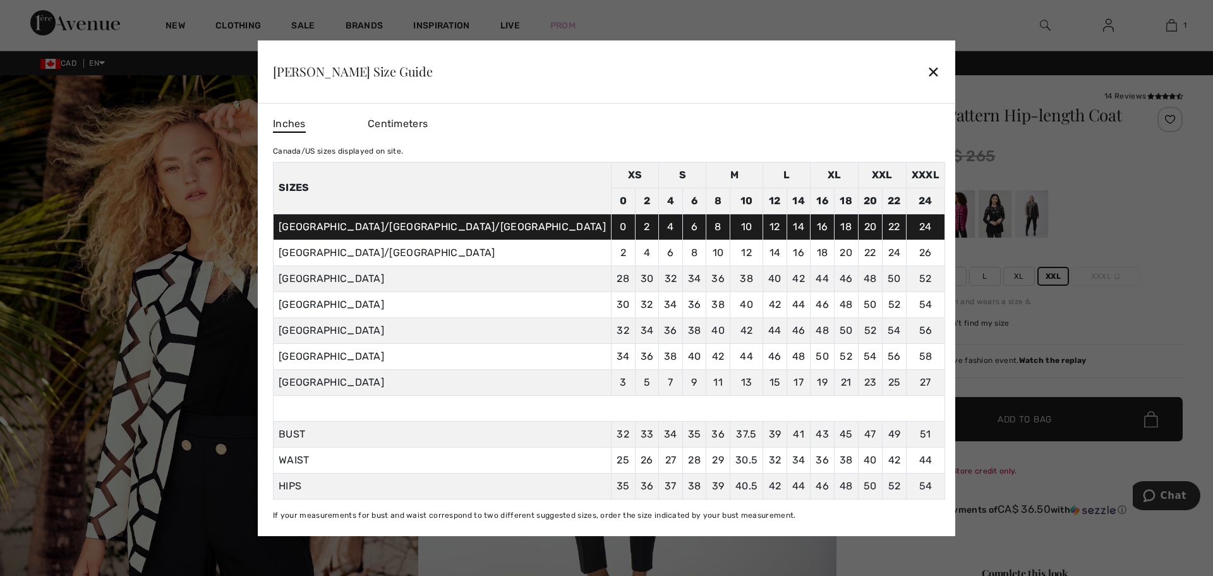
click at [927, 73] on div "✕" at bounding box center [933, 71] width 13 height 27
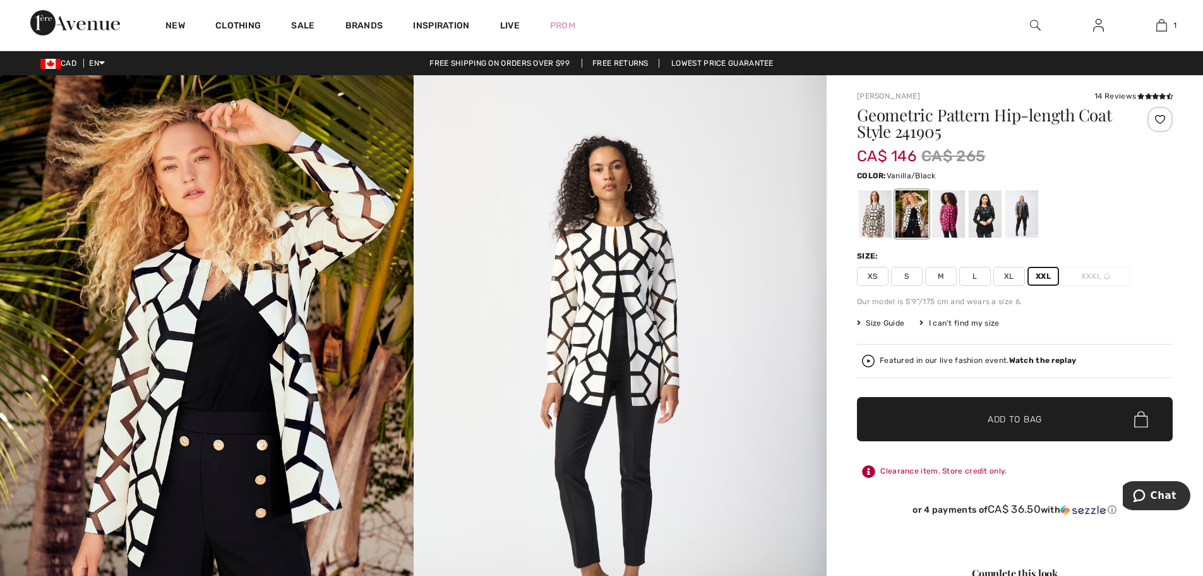
click at [1034, 420] on span "Add to Bag" at bounding box center [1015, 419] width 54 height 13
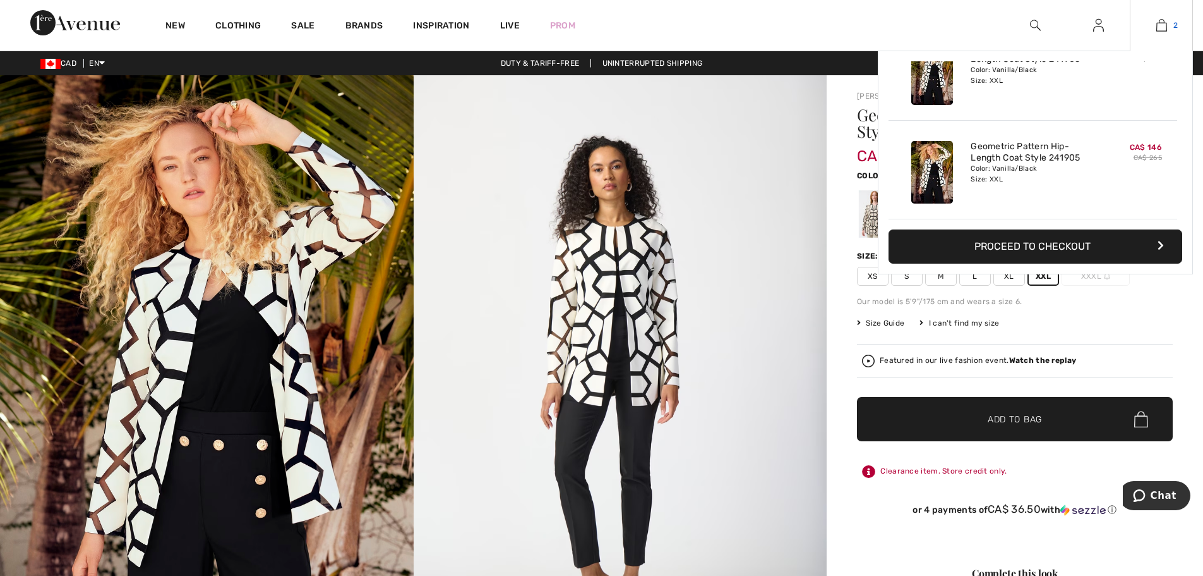
click at [1166, 24] on img at bounding box center [1162, 25] width 11 height 15
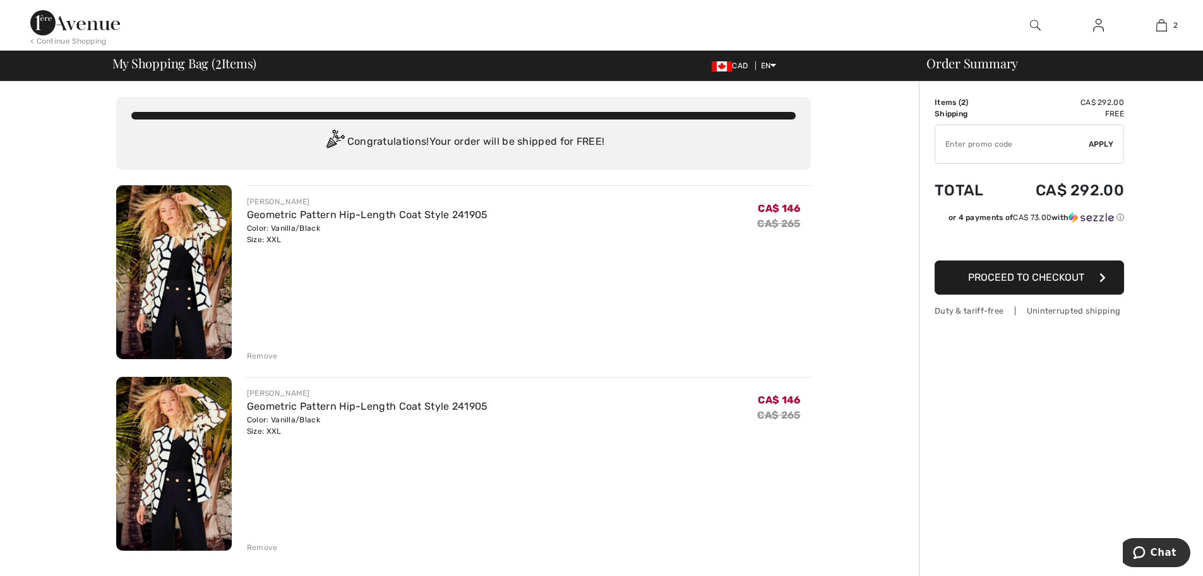
click at [265, 543] on div "Remove" at bounding box center [262, 546] width 31 height 11
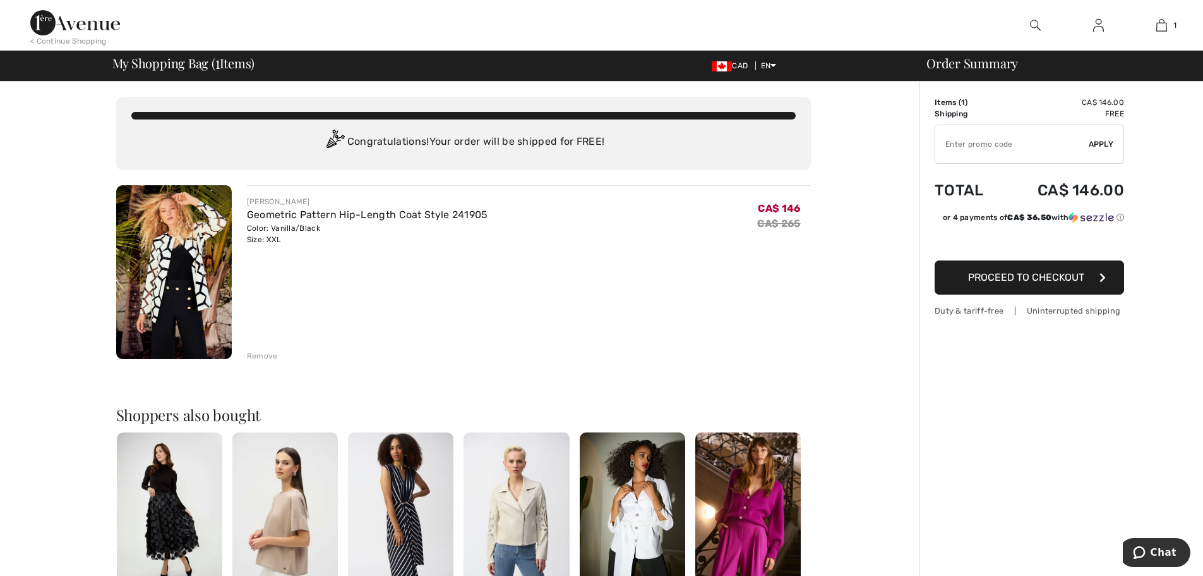
click at [1044, 277] on span "Proceed to Checkout" at bounding box center [1026, 277] width 116 height 12
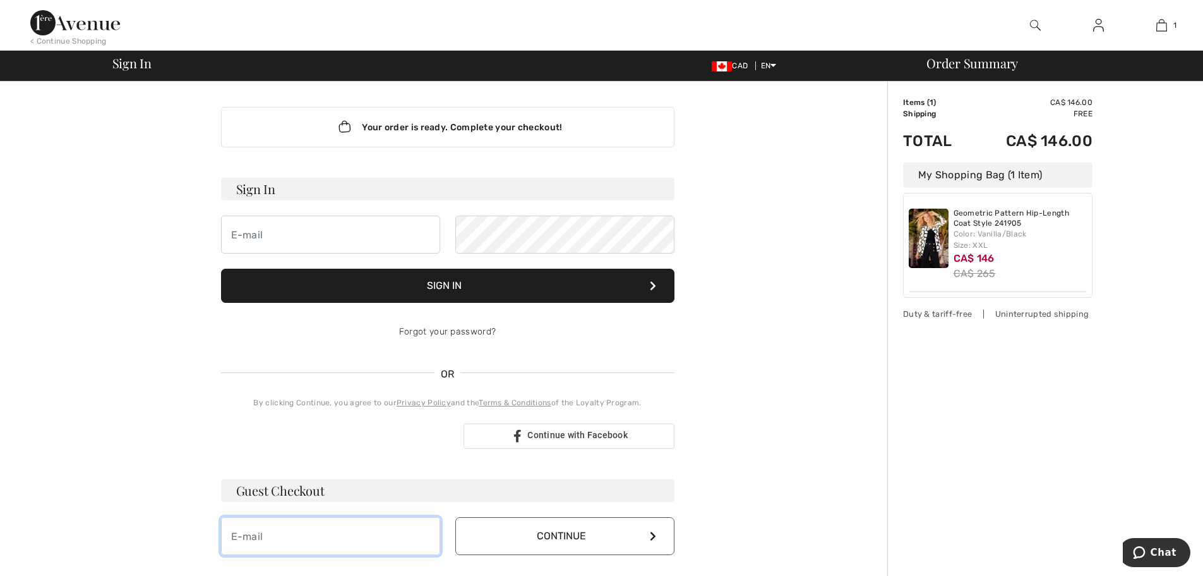
click at [256, 541] on input "email" at bounding box center [330, 536] width 219 height 38
click at [644, 535] on button "Continue" at bounding box center [564, 536] width 219 height 38
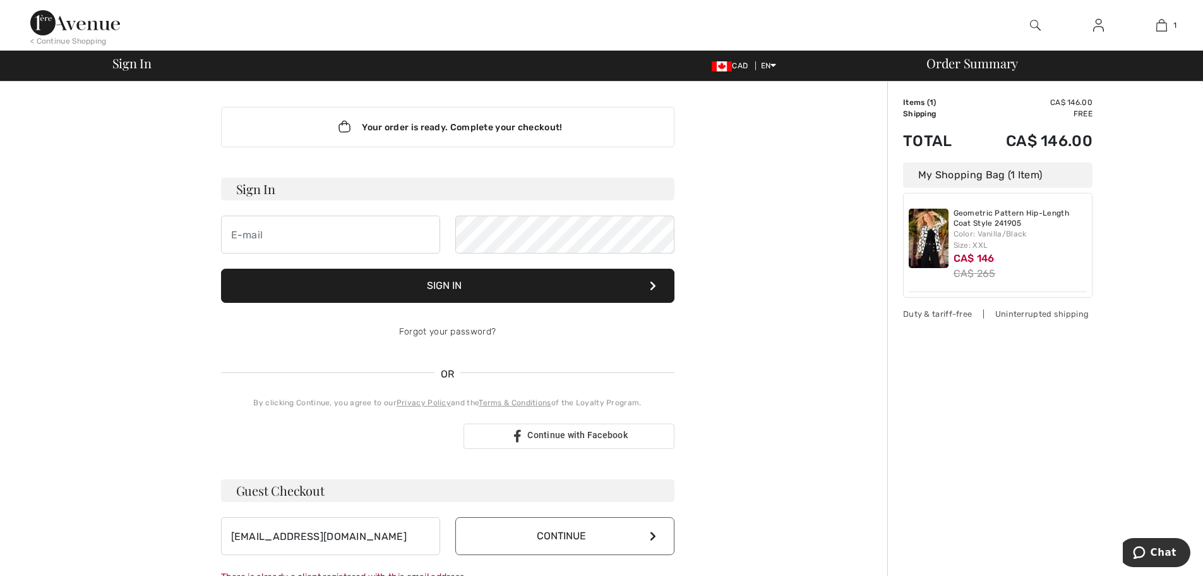
click at [600, 534] on button "Continue" at bounding box center [564, 536] width 219 height 38
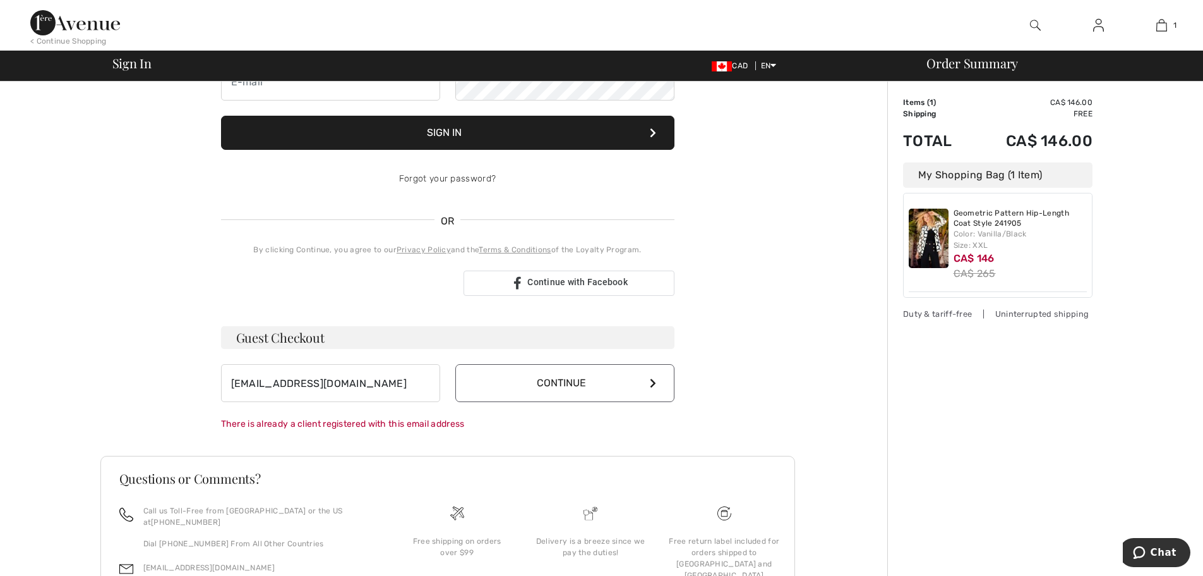
scroll to position [42, 0]
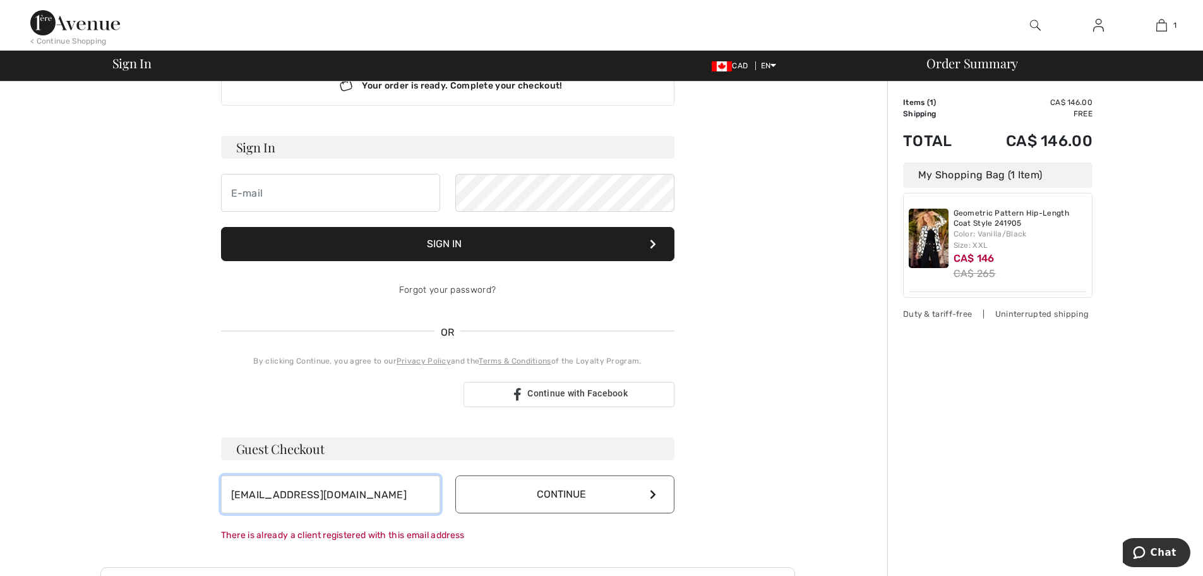
click at [326, 494] on input "hkott6@gmail.com" at bounding box center [330, 494] width 219 height 38
type input "h"
click at [255, 194] on input "email" at bounding box center [330, 193] width 219 height 38
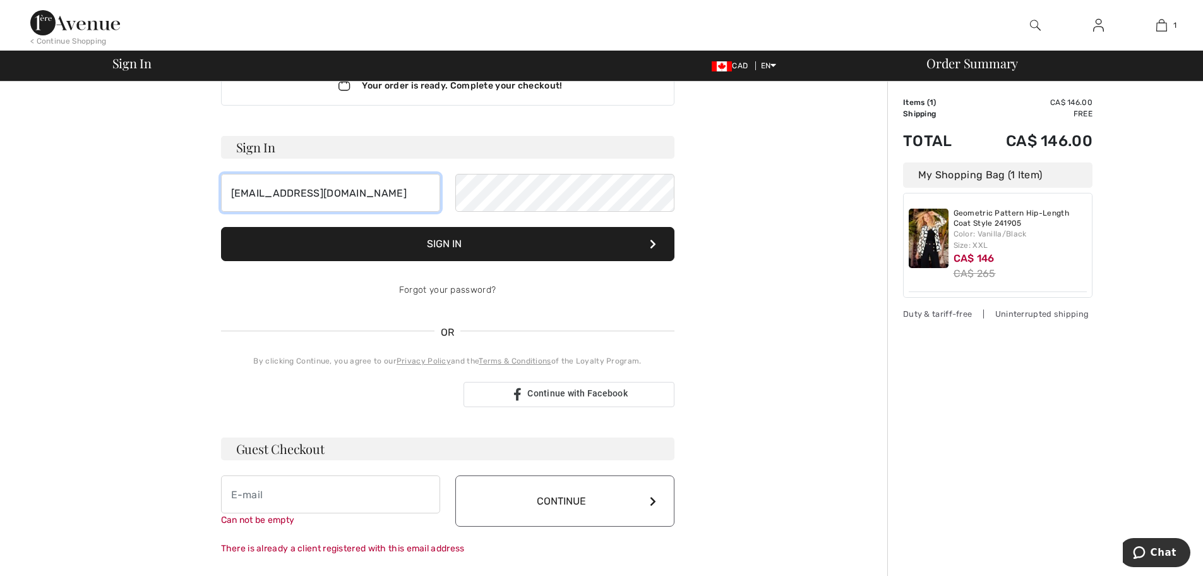
type input "hkott6@gmail.com"
click at [460, 241] on button "Sign In" at bounding box center [448, 244] width 454 height 34
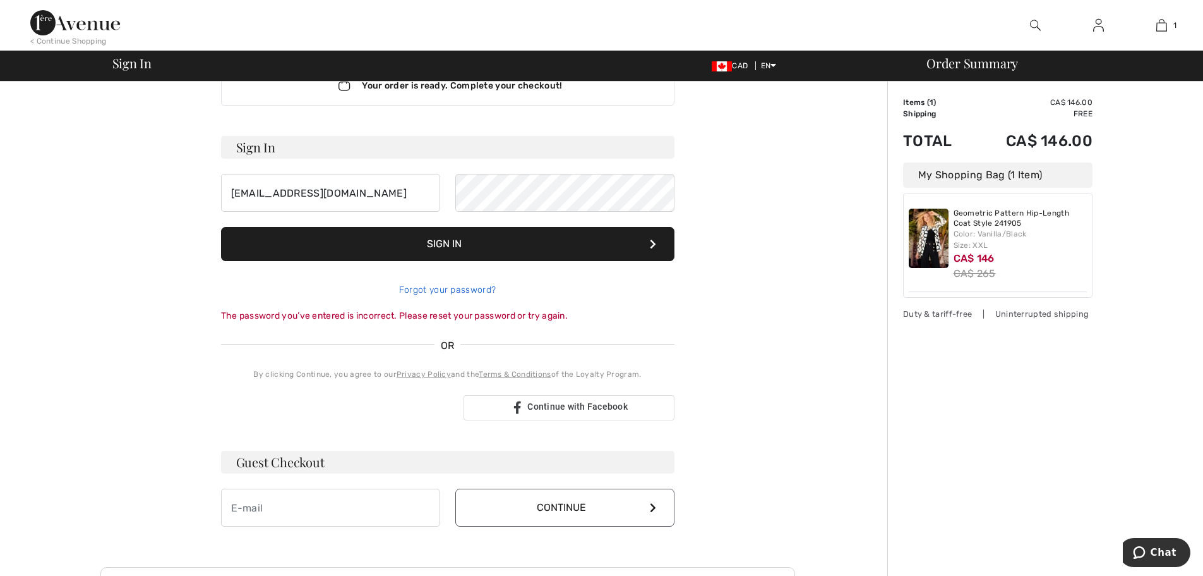
click at [447, 291] on link "Forgot your password?" at bounding box center [447, 289] width 97 height 11
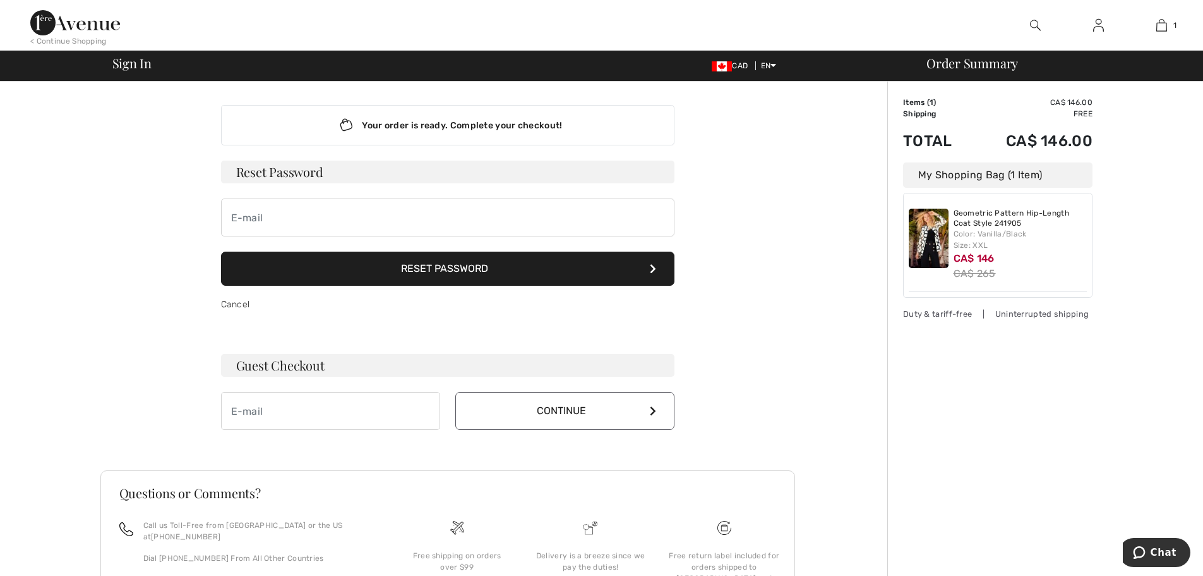
scroll to position [0, 0]
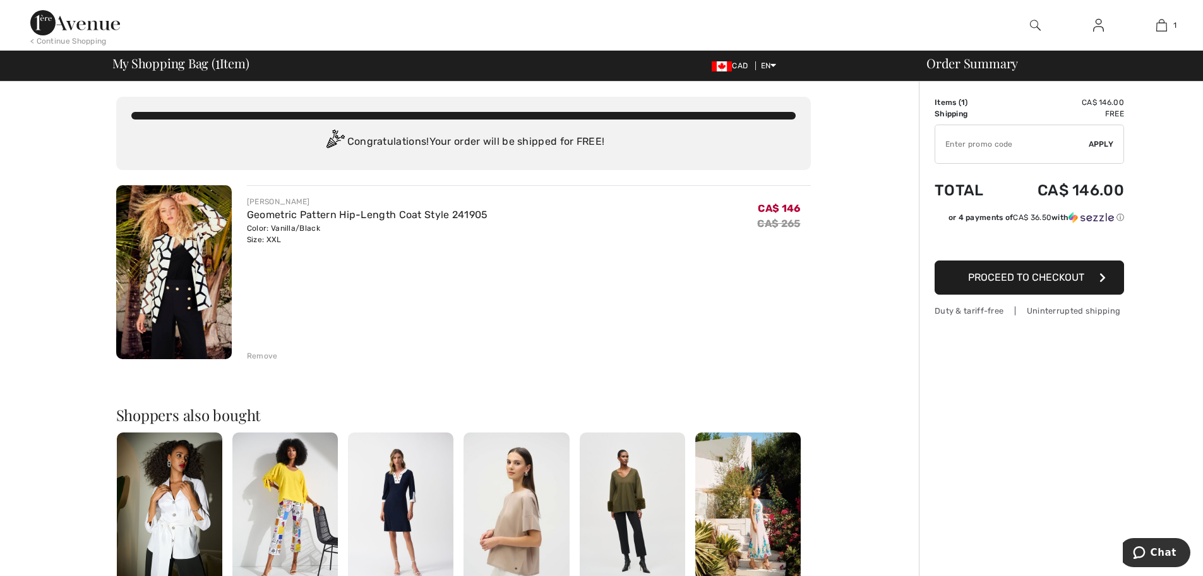
click at [1062, 277] on span "Proceed to Checkout" at bounding box center [1026, 277] width 116 height 12
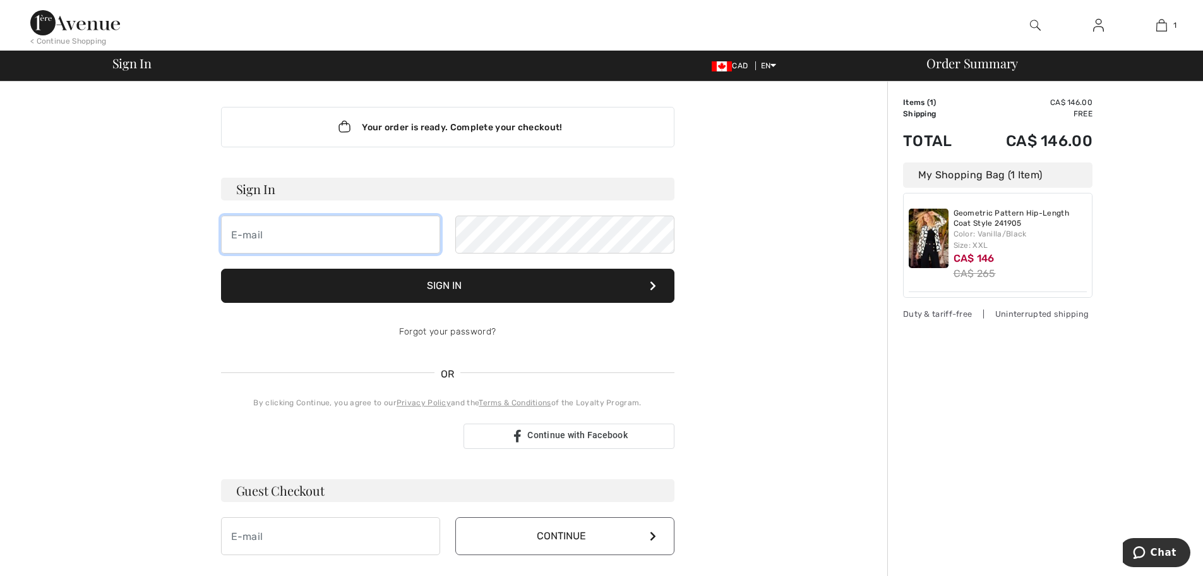
type input "hkott6@gmail.com"
click at [440, 279] on button "Sign In" at bounding box center [448, 285] width 454 height 34
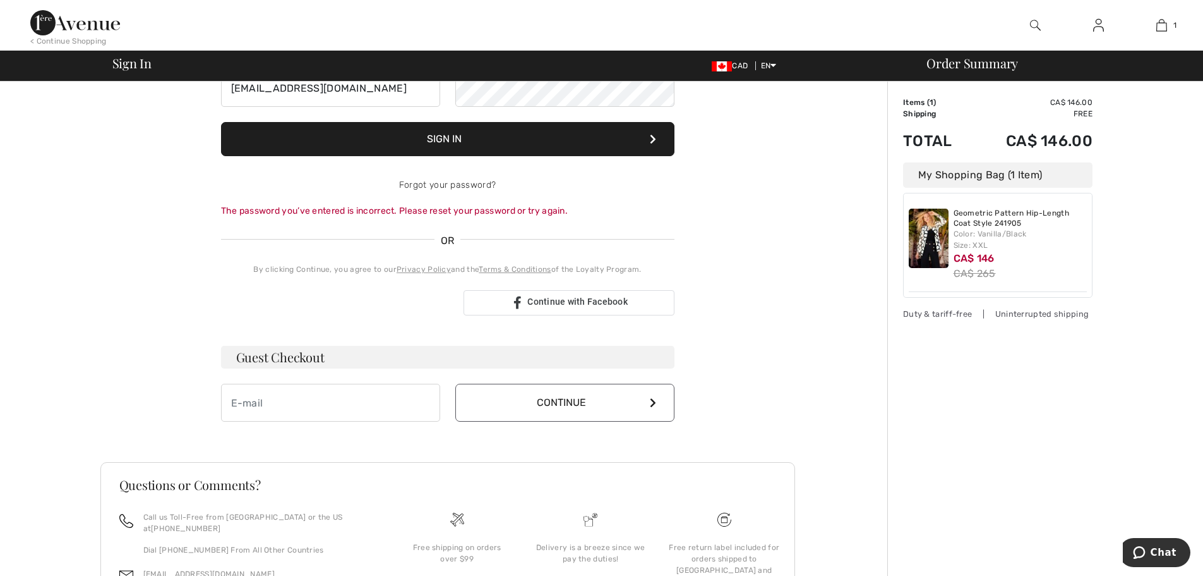
scroll to position [190, 0]
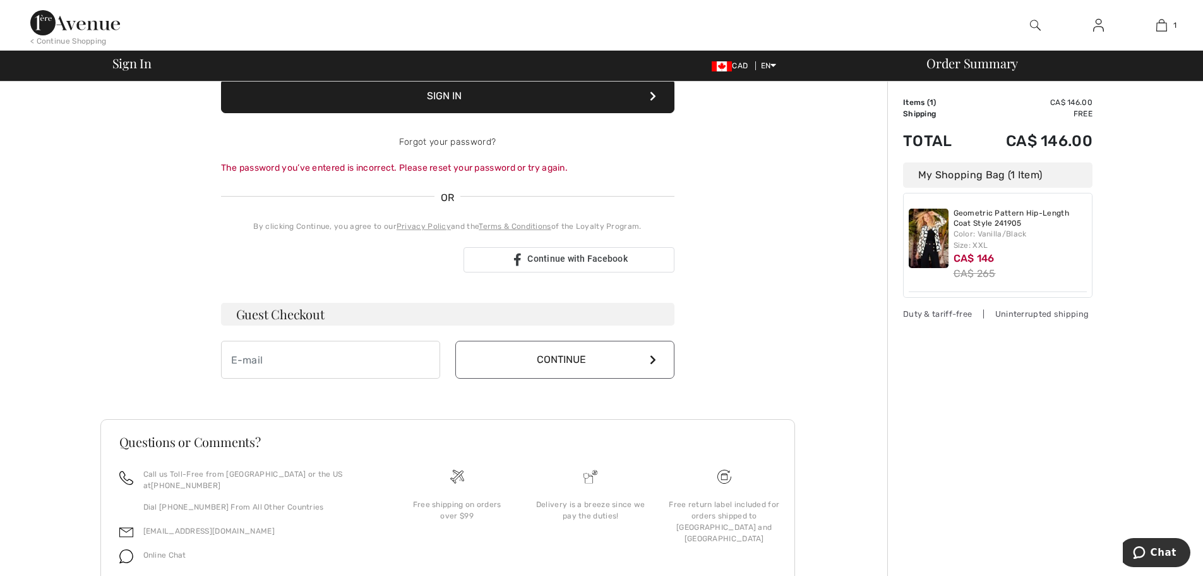
click at [560, 361] on button "Continue" at bounding box center [564, 360] width 219 height 38
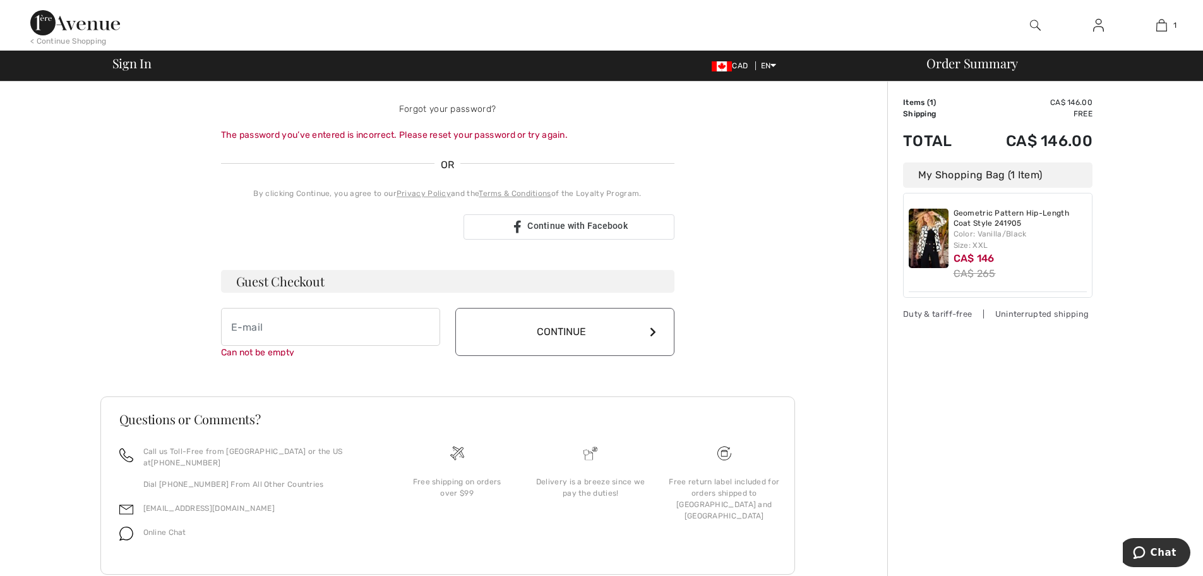
scroll to position [244, 0]
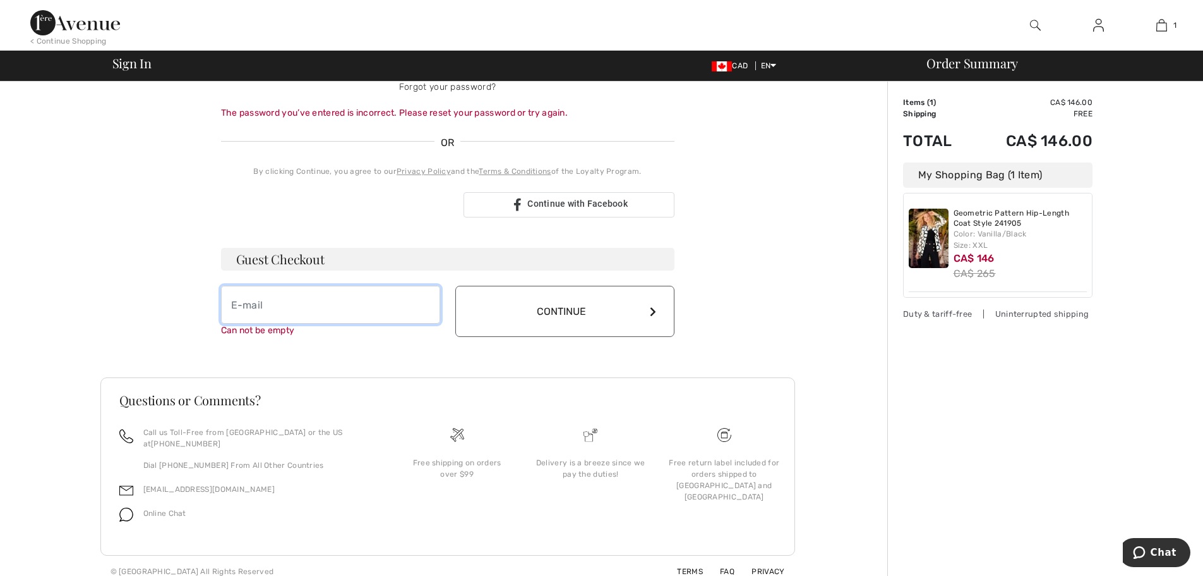
click at [246, 309] on input "email" at bounding box center [330, 305] width 219 height 38
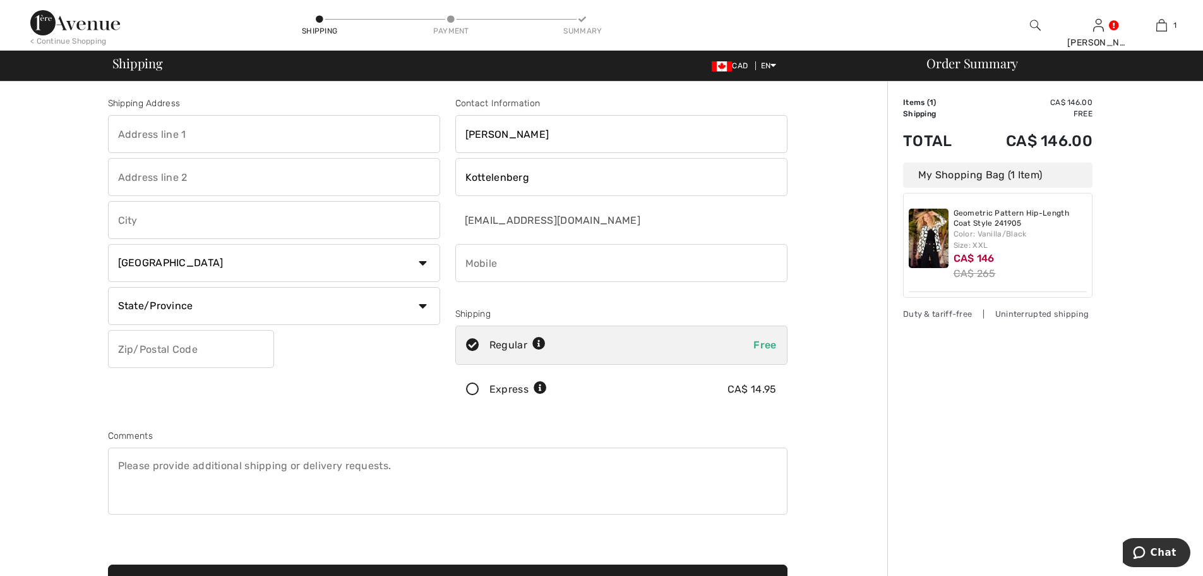
click at [139, 138] on input "text" at bounding box center [274, 134] width 332 height 38
type input "344342 15 sideroad"
click at [161, 220] on input "text" at bounding box center [274, 220] width 332 height 38
type input "amaranth"
click at [421, 303] on select "State/Province Alberta British Columbia Manitoba New Brunswick Newfoundland and…" at bounding box center [274, 306] width 332 height 38
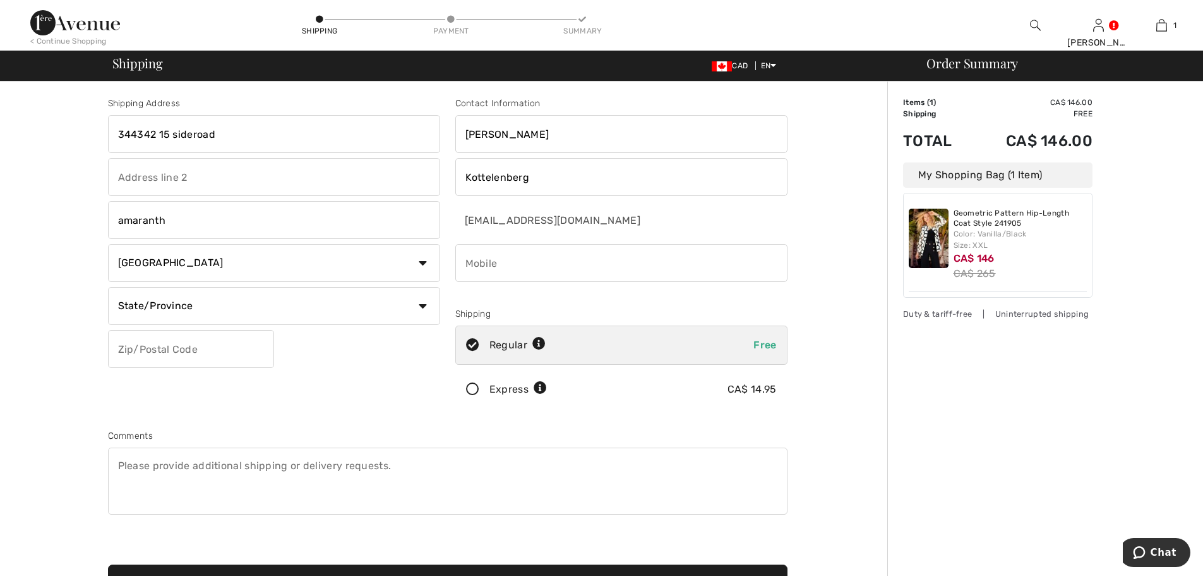
select select "ON"
click at [108, 287] on select "State/Province Alberta British Columbia Manitoba New Brunswick Newfoundland and…" at bounding box center [274, 306] width 332 height 38
click at [163, 349] on input "text" at bounding box center [191, 349] width 166 height 38
type input "L9W2A9"
click at [499, 262] on input "phone" at bounding box center [621, 263] width 332 height 38
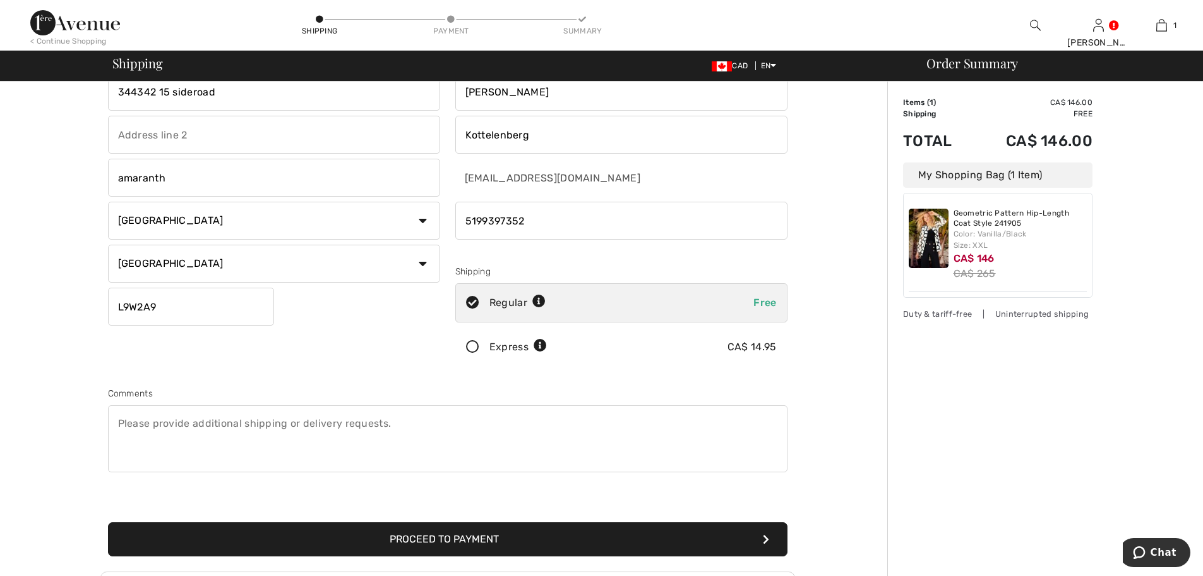
scroll to position [63, 0]
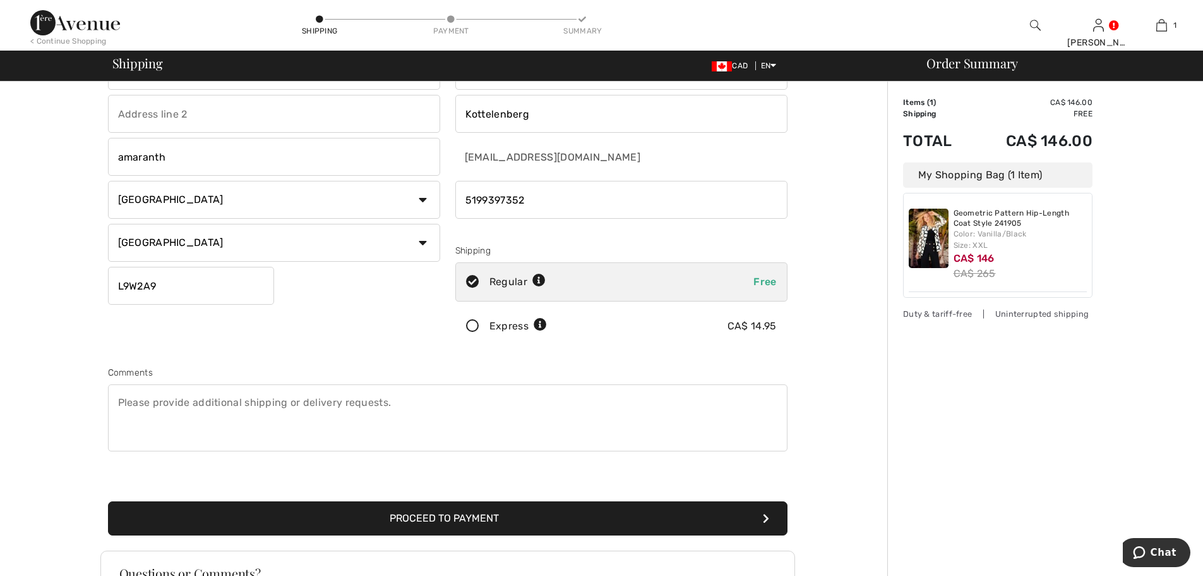
type input "5199397352"
click at [499, 523] on button "Proceed to Payment" at bounding box center [448, 518] width 680 height 34
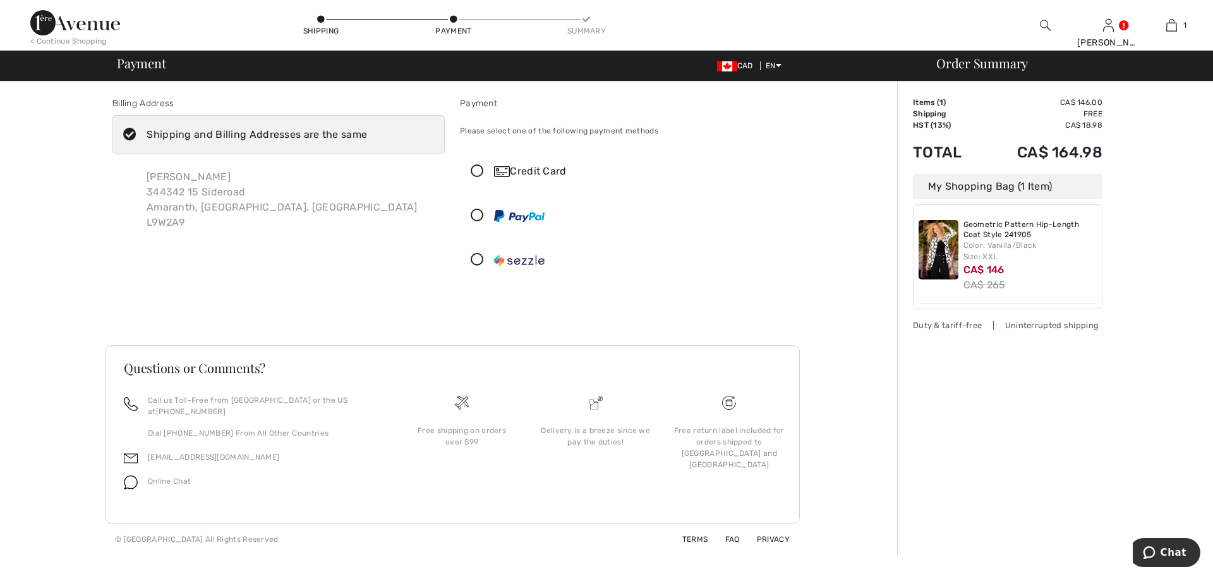
click at [475, 167] on icon at bounding box center [477, 171] width 33 height 13
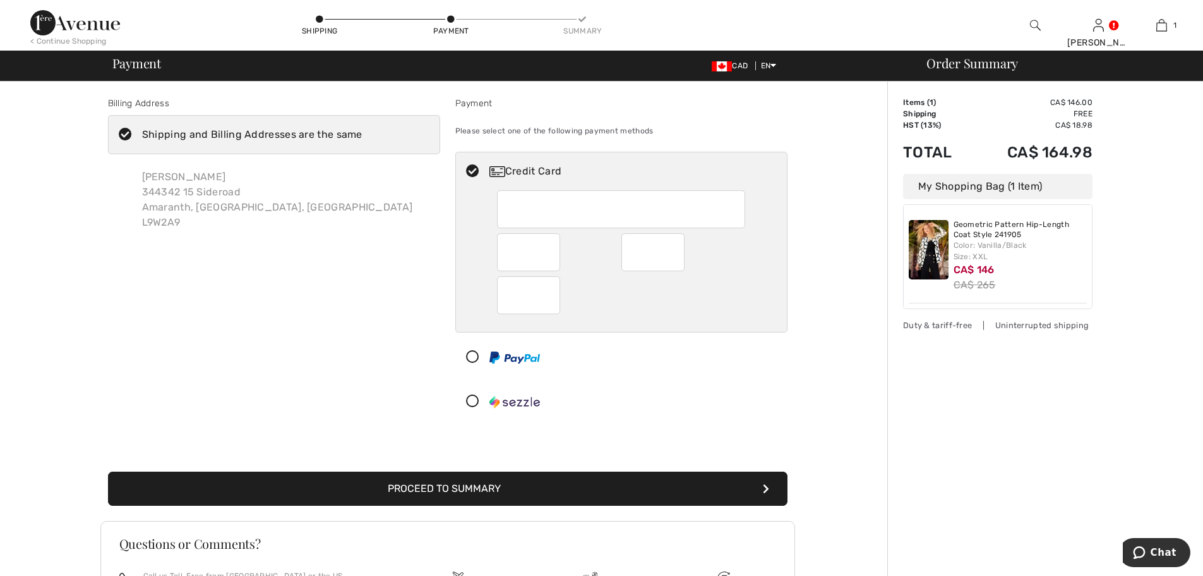
click at [521, 193] on div at bounding box center [621, 209] width 248 height 38
click at [443, 488] on button "Proceed to Summary" at bounding box center [448, 488] width 680 height 34
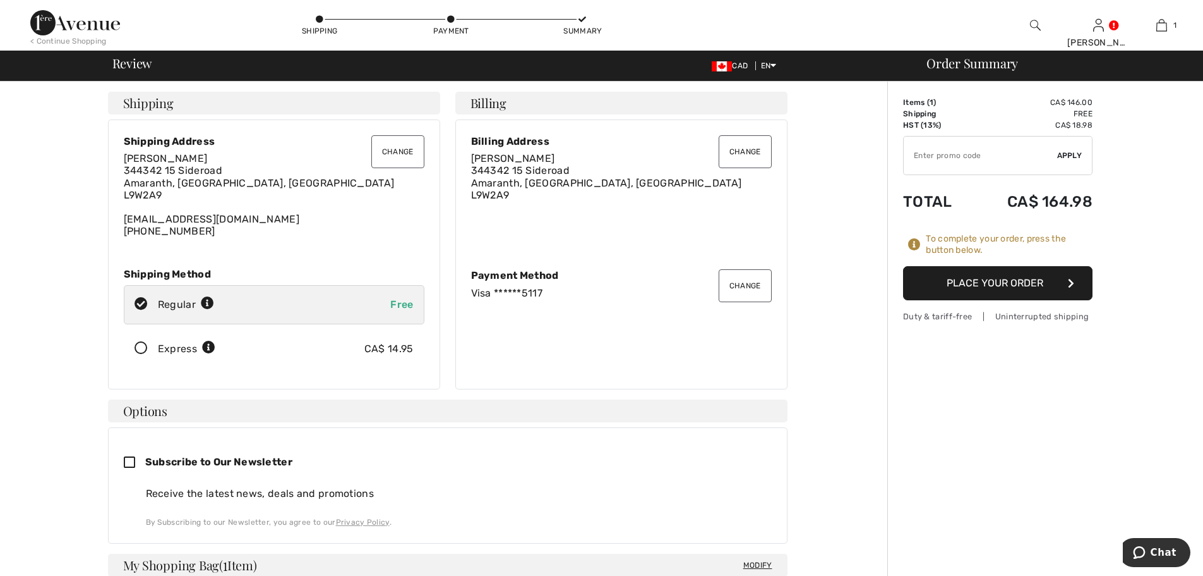
click at [1002, 278] on button "Place Your Order" at bounding box center [998, 283] width 190 height 34
